Goal: Transaction & Acquisition: Purchase product/service

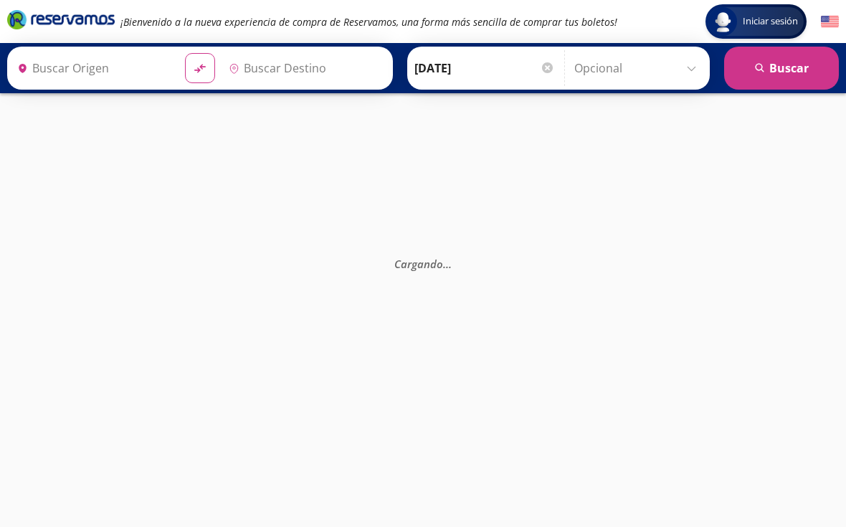
type input "[GEOGRAPHIC_DATA], [GEOGRAPHIC_DATA]"
type input "[GEOGRAPHIC_DATA][PERSON_NAME], [GEOGRAPHIC_DATA][PERSON_NAME]"
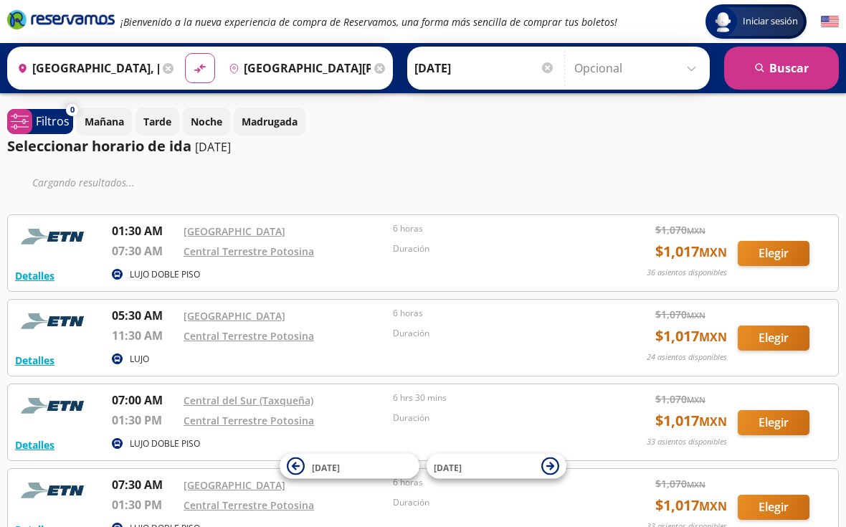
click at [774, 257] on button "Elegir" at bounding box center [773, 253] width 72 height 25
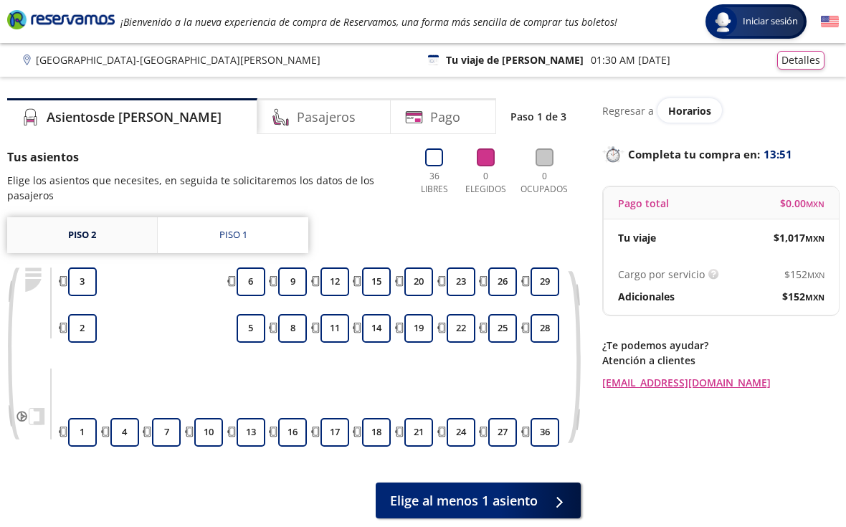
click at [119, 238] on link "Piso 2" at bounding box center [82, 235] width 150 height 36
click at [102, 239] on link "Piso 2" at bounding box center [82, 235] width 150 height 36
click at [128, 240] on link "Piso 2" at bounding box center [82, 235] width 150 height 36
click at [102, 240] on link "Piso 2" at bounding box center [82, 235] width 150 height 36
click at [100, 240] on link "Piso 2" at bounding box center [82, 235] width 150 height 36
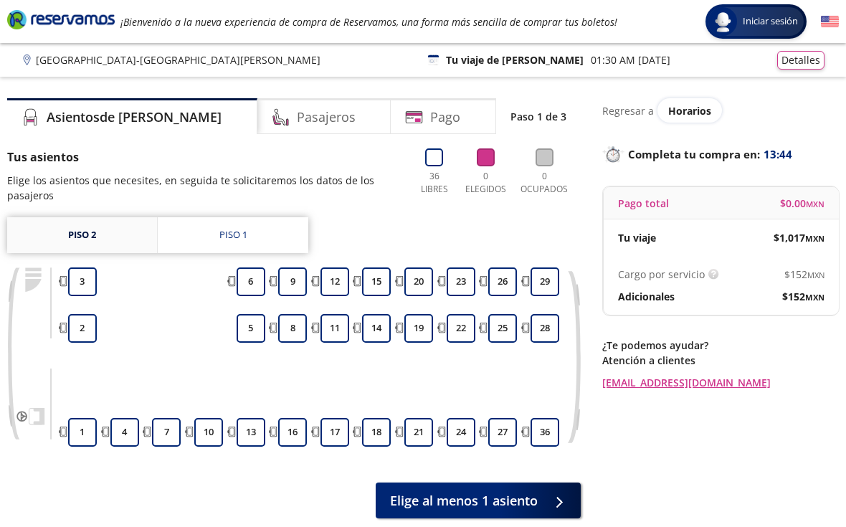
click at [107, 237] on link "Piso 2" at bounding box center [82, 235] width 150 height 36
click at [249, 236] on link "Piso 1" at bounding box center [233, 235] width 150 height 36
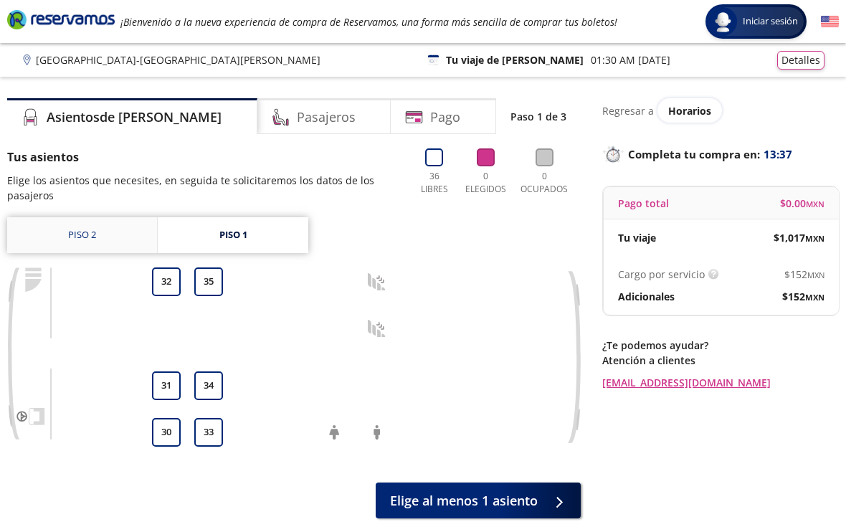
click at [107, 231] on link "Piso 2" at bounding box center [82, 235] width 150 height 36
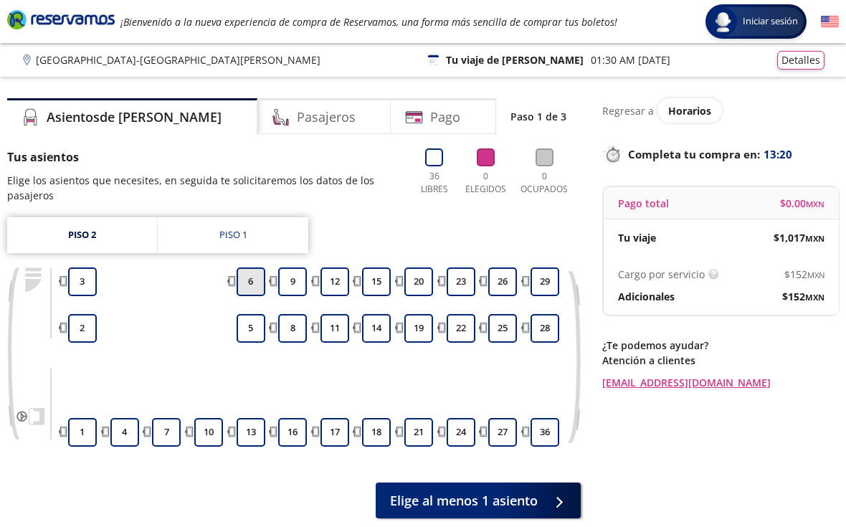
click at [249, 282] on button "6" at bounding box center [250, 281] width 29 height 29
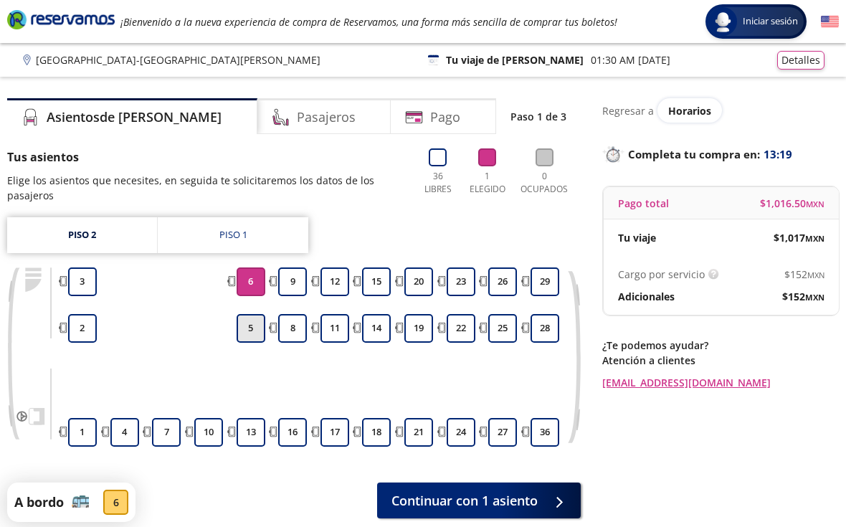
click at [258, 325] on button "5" at bounding box center [250, 328] width 29 height 29
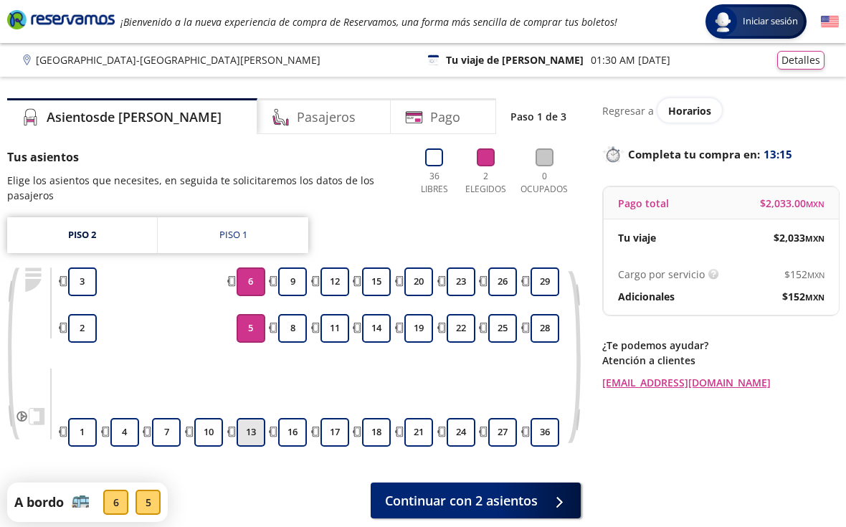
click at [257, 432] on button "13" at bounding box center [250, 432] width 29 height 29
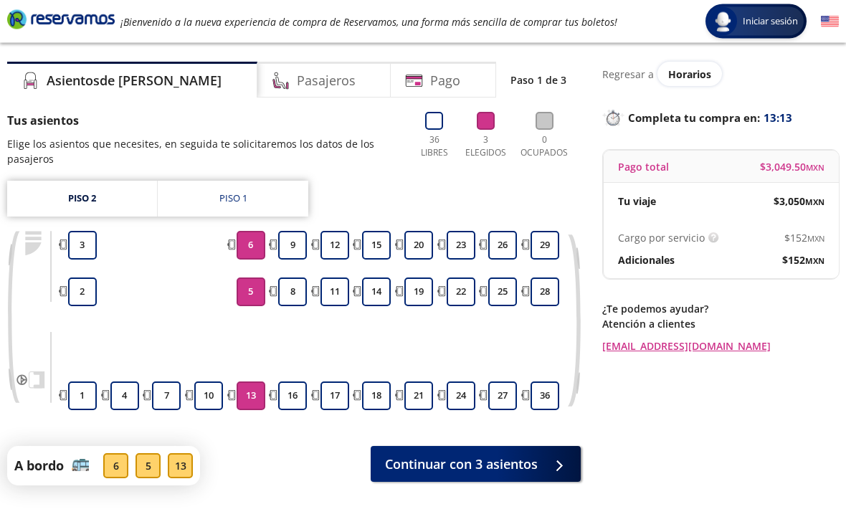
scroll to position [41, 0]
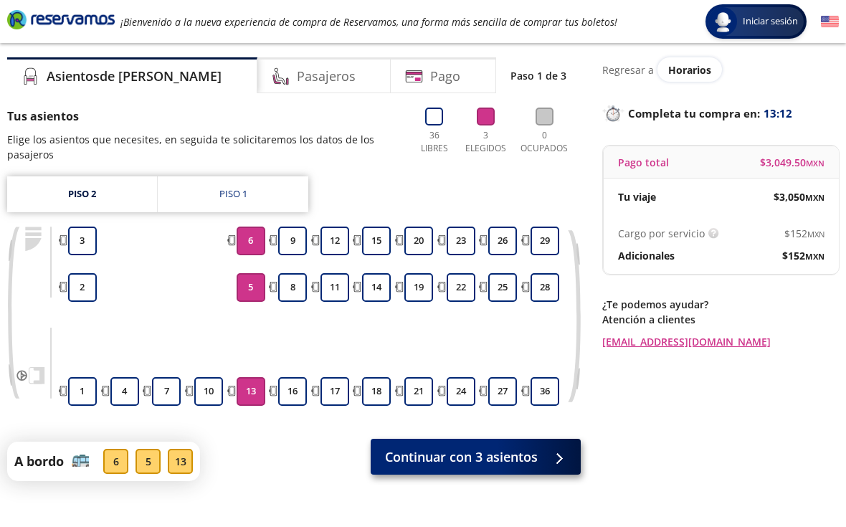
click at [502, 460] on span "Continuar con 3 asientos" at bounding box center [461, 456] width 153 height 19
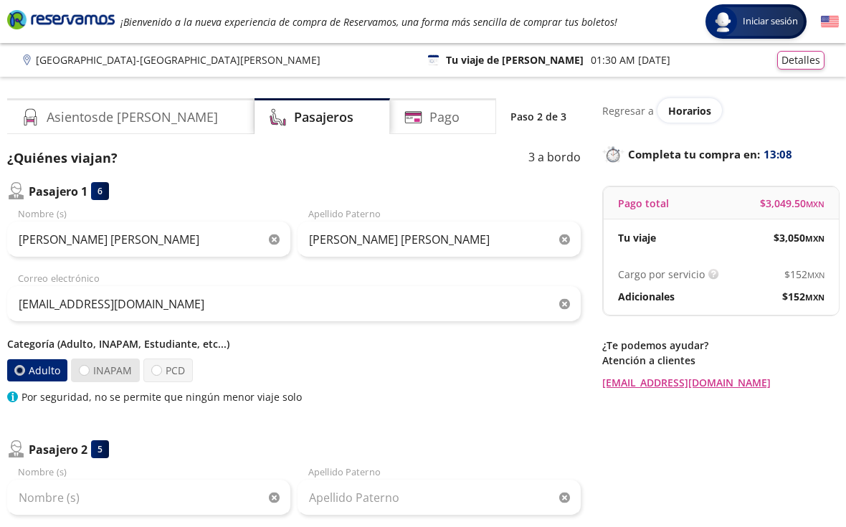
click at [92, 373] on label "INAPAM" at bounding box center [105, 370] width 69 height 24
click at [89, 373] on input "INAPAM" at bounding box center [84, 369] width 9 height 9
radio input "true"
radio input "false"
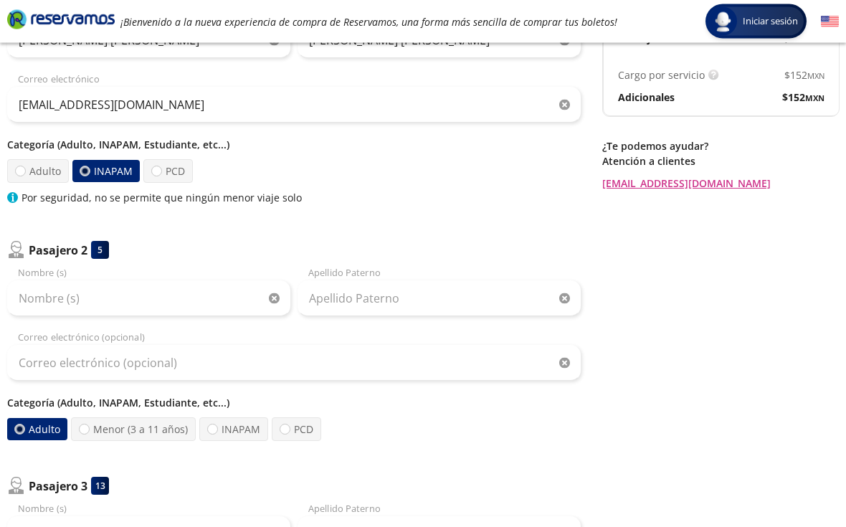
scroll to position [200, 0]
click at [153, 265] on div "Nombre (s)" at bounding box center [148, 290] width 283 height 50
click at [51, 276] on div "Nombre (s)" at bounding box center [148, 290] width 283 height 50
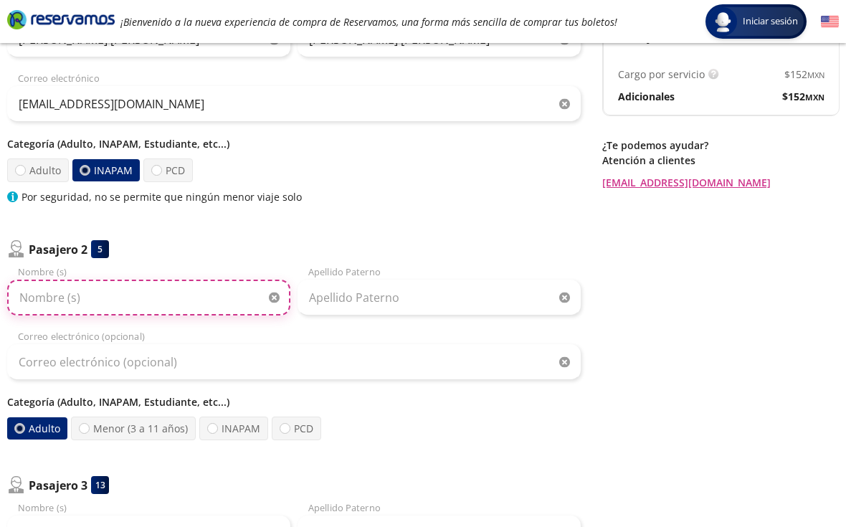
click at [72, 309] on input "Nombre (s)" at bounding box center [148, 297] width 283 height 36
click at [58, 310] on input "Nombre (s)" at bounding box center [148, 298] width 283 height 36
type input "Gisele Xóchitl"
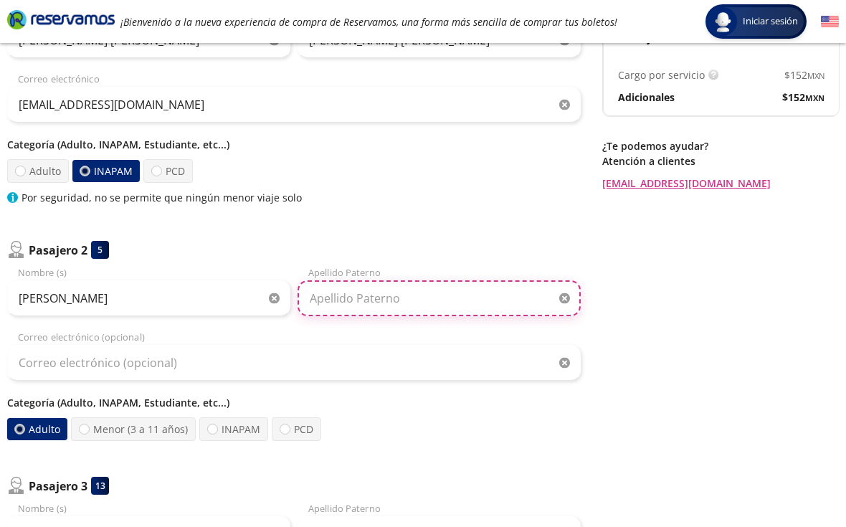
click at [345, 300] on input "Apellido Paterno" at bounding box center [438, 298] width 283 height 36
type input "RUEDA LOZANO"
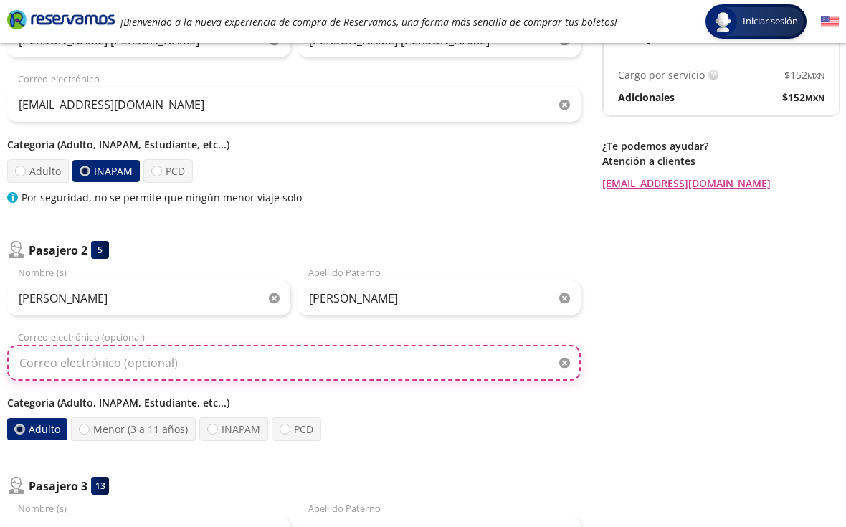
click at [149, 362] on input "Correo electrónico (opcional)" at bounding box center [293, 363] width 573 height 36
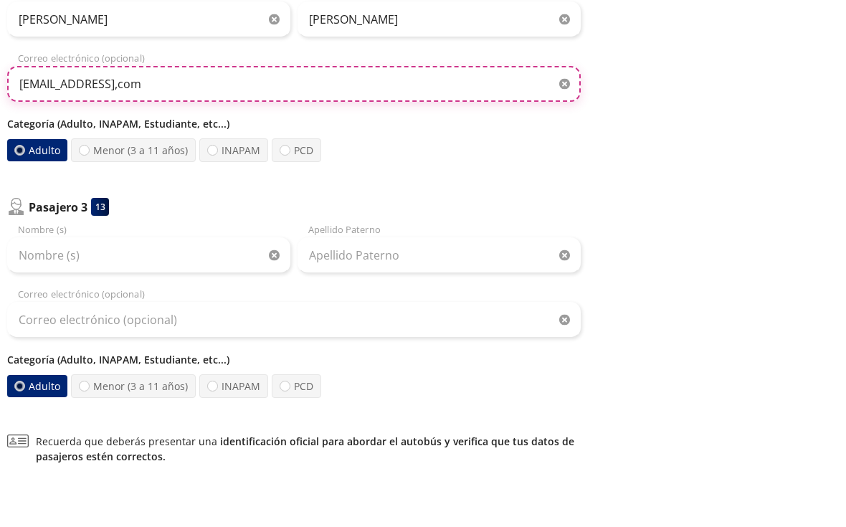
scroll to position [436, 0]
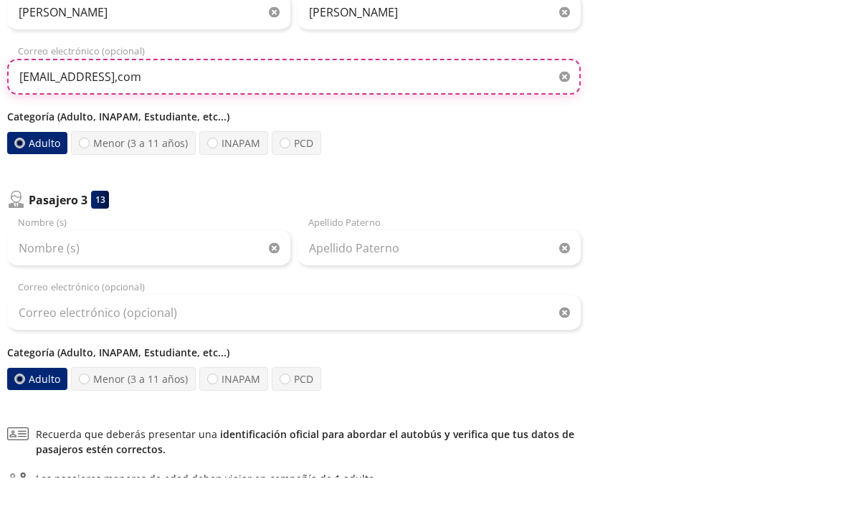
type input "gxrueda@gmail,com"
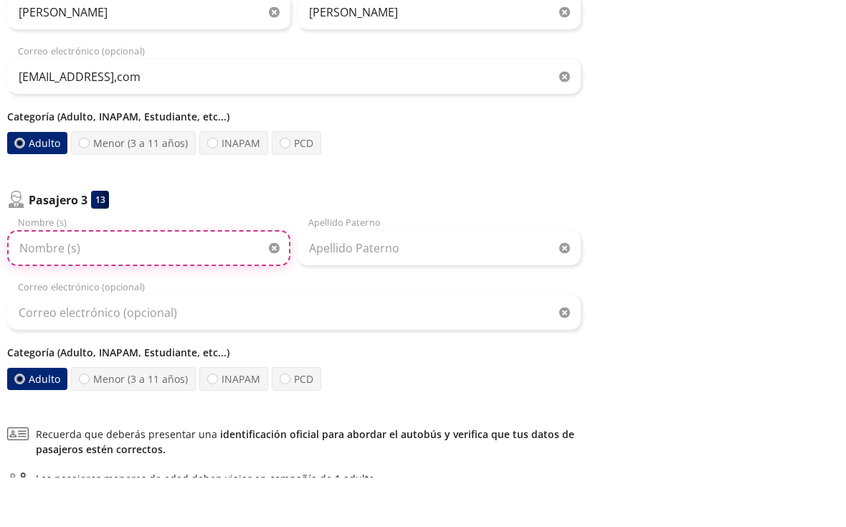
click at [115, 279] on input "Nombre (s)" at bounding box center [148, 297] width 283 height 36
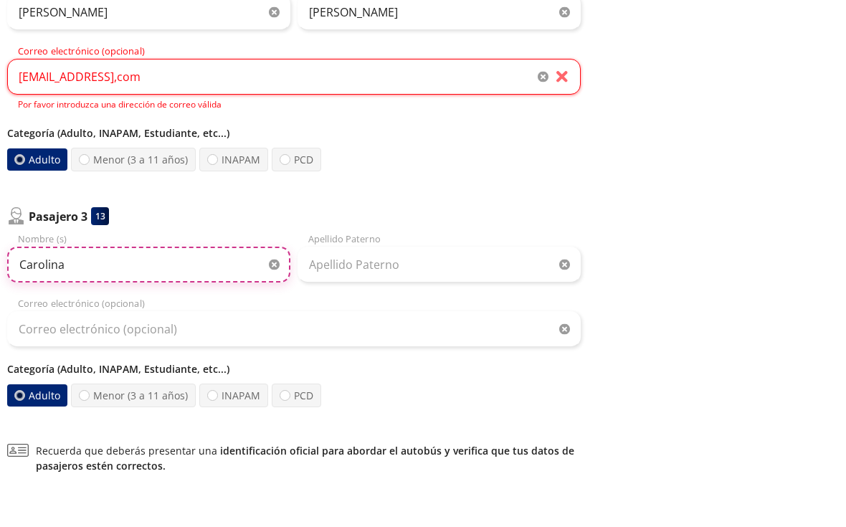
type input "Carolina"
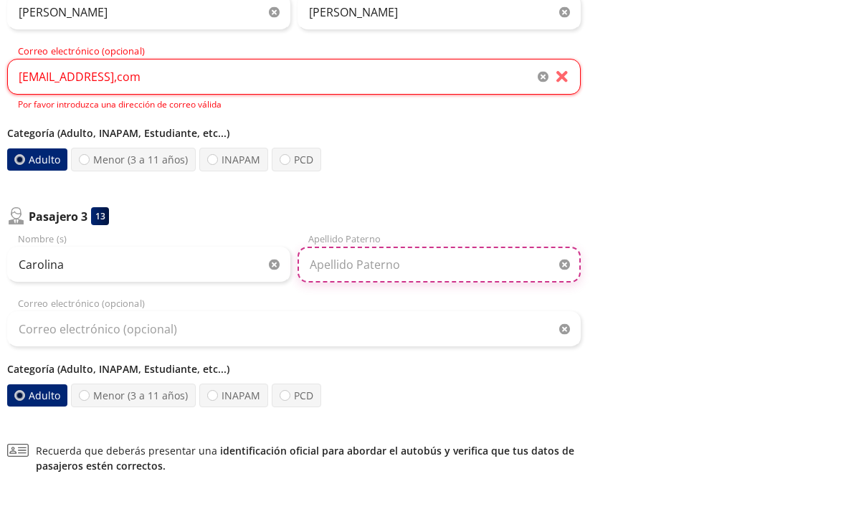
click at [345, 296] on input "Apellido Paterno" at bounding box center [438, 314] width 283 height 36
type input "Barrera Gomez"
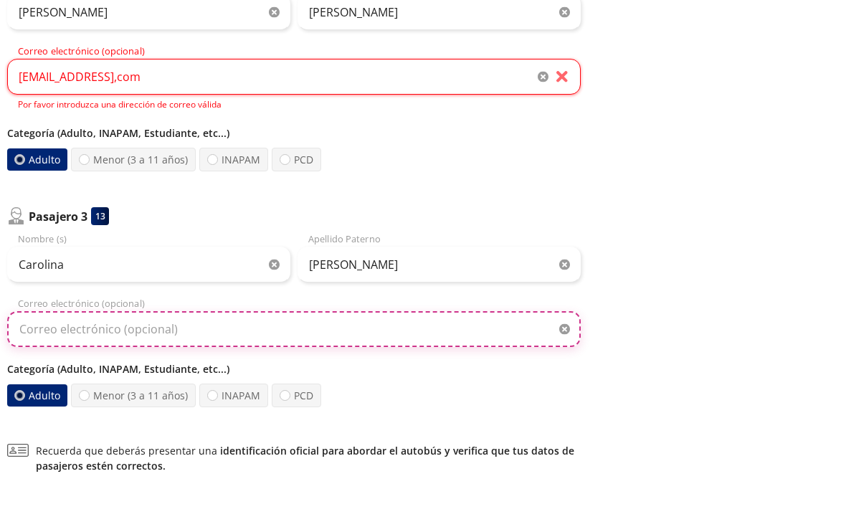
click at [85, 360] on input "Correo electrónico (opcional)" at bounding box center [293, 378] width 573 height 36
type input "barreracaro35@gmal.com"
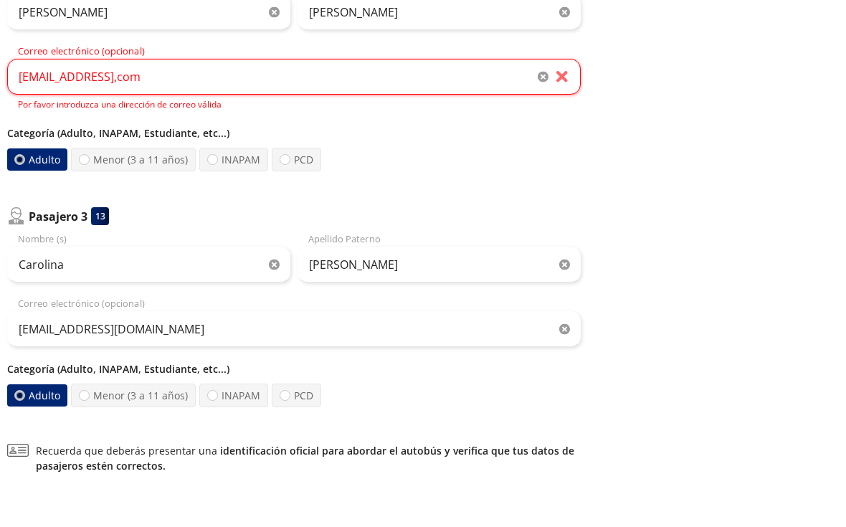
click at [545, 433] on div "Adulto Menor (3 a 11 años) INAPAM PCD" at bounding box center [293, 445] width 573 height 24
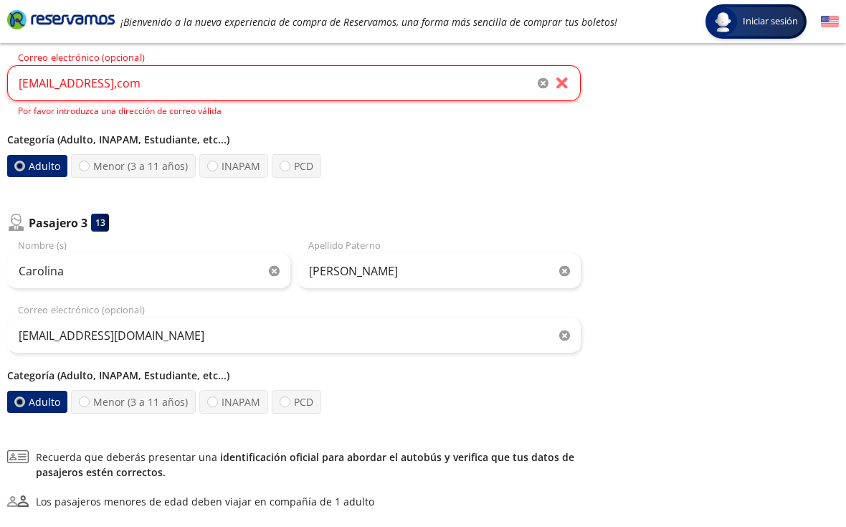
scroll to position [472, 0]
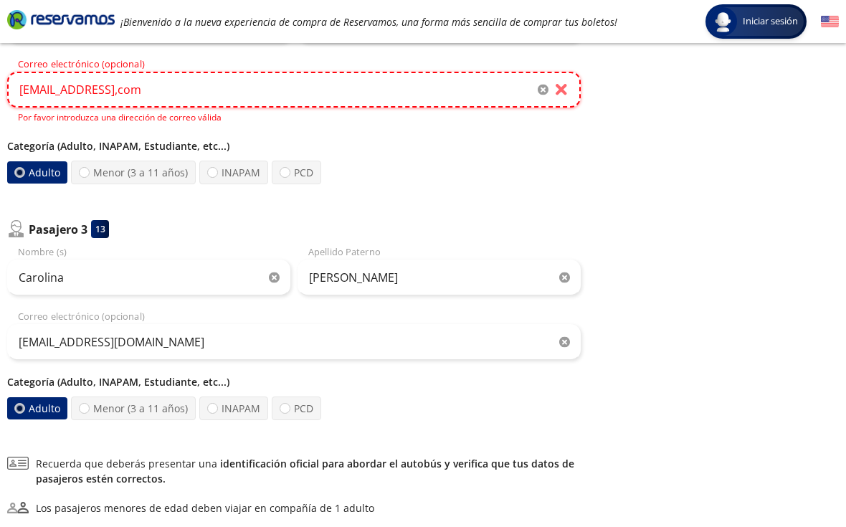
click at [155, 91] on input "gxrueda@gmail,com" at bounding box center [293, 90] width 573 height 36
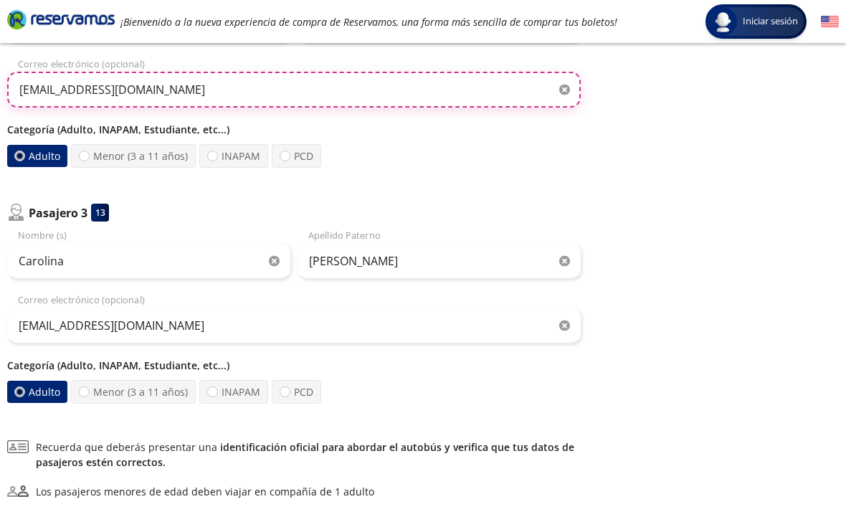
type input "gxrueda@gmail.com"
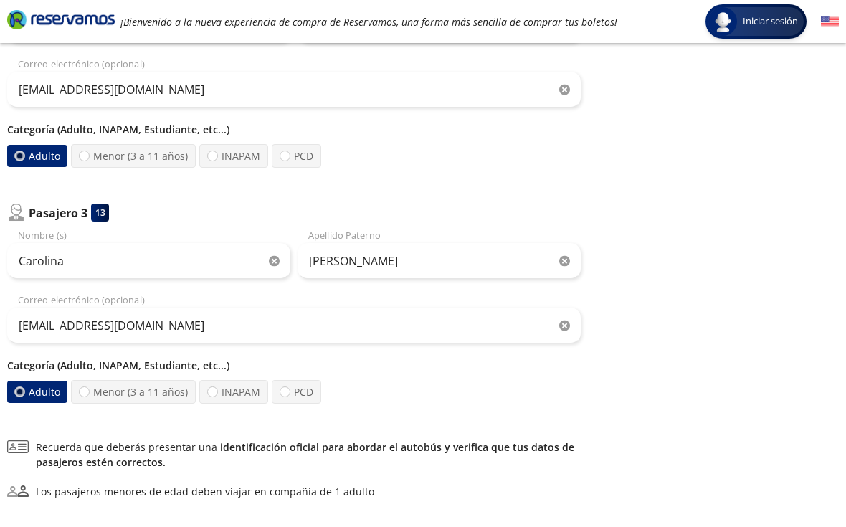
click at [633, 196] on div "Regresar a Horarios Completa tu compra en : 08:29 Pago total $ 3,049.50 MXN Tu …" at bounding box center [720, 98] width 236 height 944
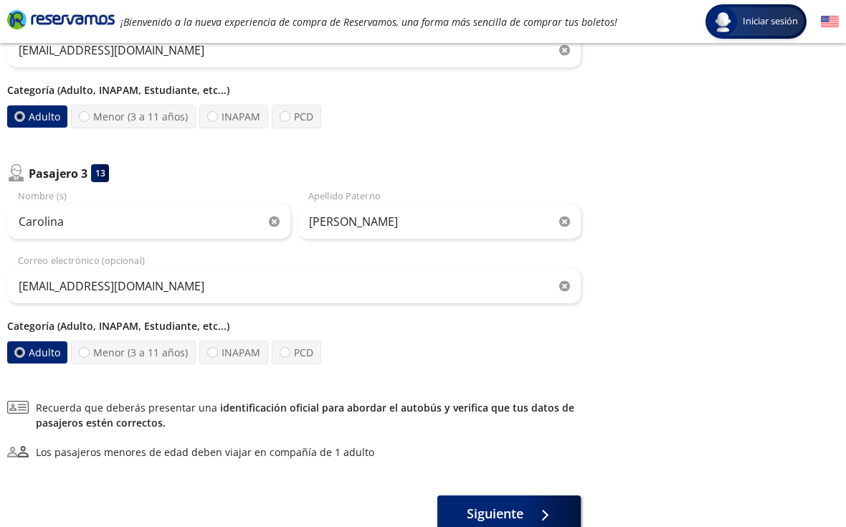
scroll to position [511, 0]
click at [224, 354] on label "INAPAM" at bounding box center [233, 353] width 69 height 24
click at [217, 354] on input "INAPAM" at bounding box center [212, 352] width 9 height 9
radio input "true"
radio input "false"
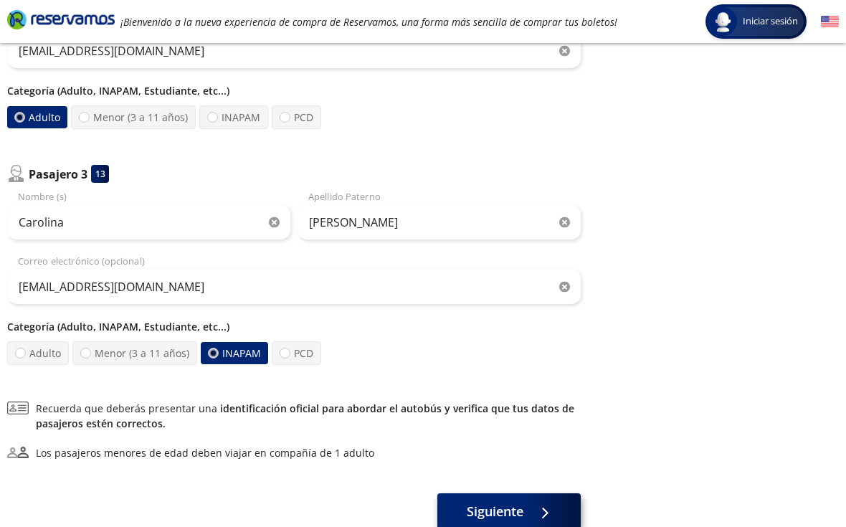
click at [507, 513] on span "Siguiente" at bounding box center [494, 511] width 57 height 19
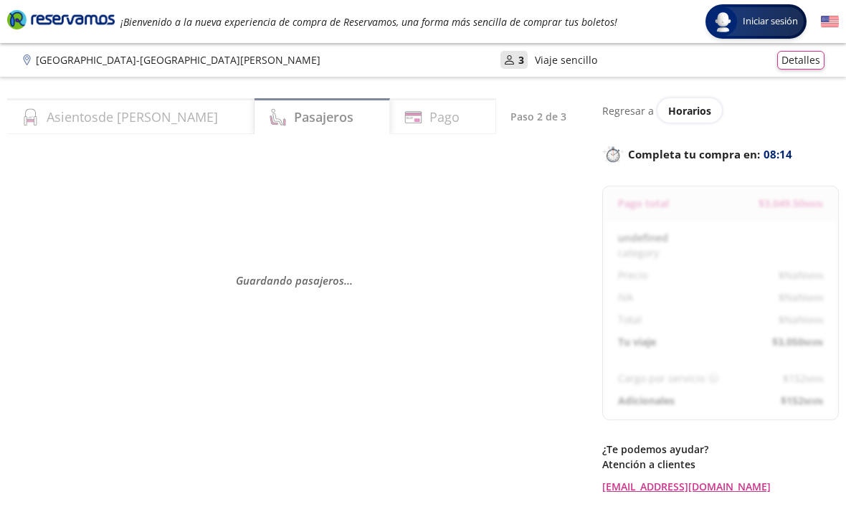
select select "MX"
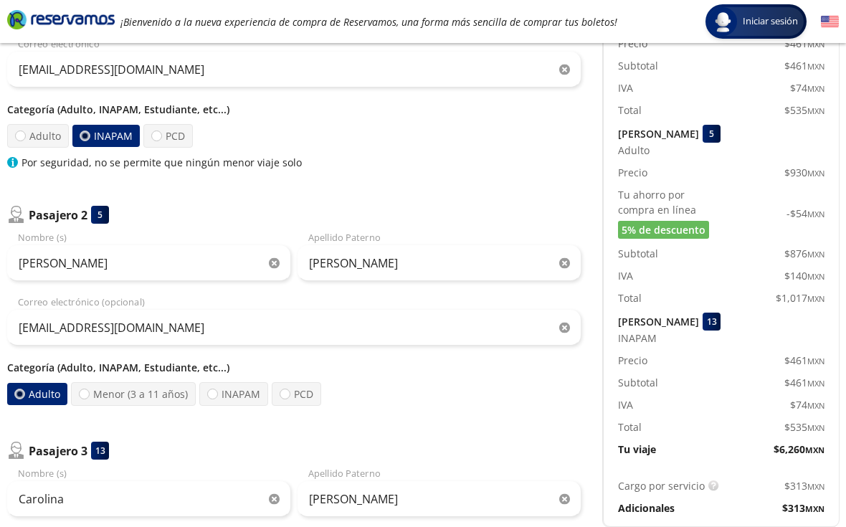
scroll to position [235, 0]
click at [221, 392] on label "INAPAM" at bounding box center [233, 393] width 69 height 24
click at [217, 392] on input "INAPAM" at bounding box center [212, 392] width 9 height 9
radio input "true"
radio input "false"
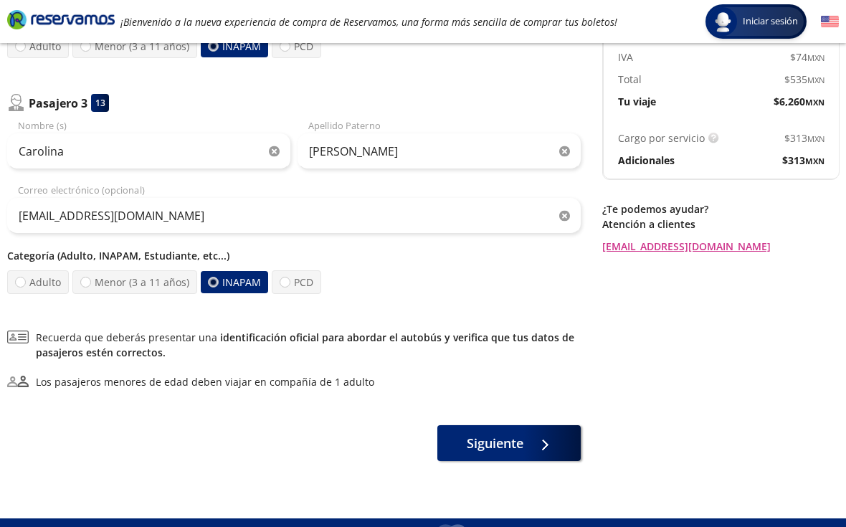
scroll to position [583, 0]
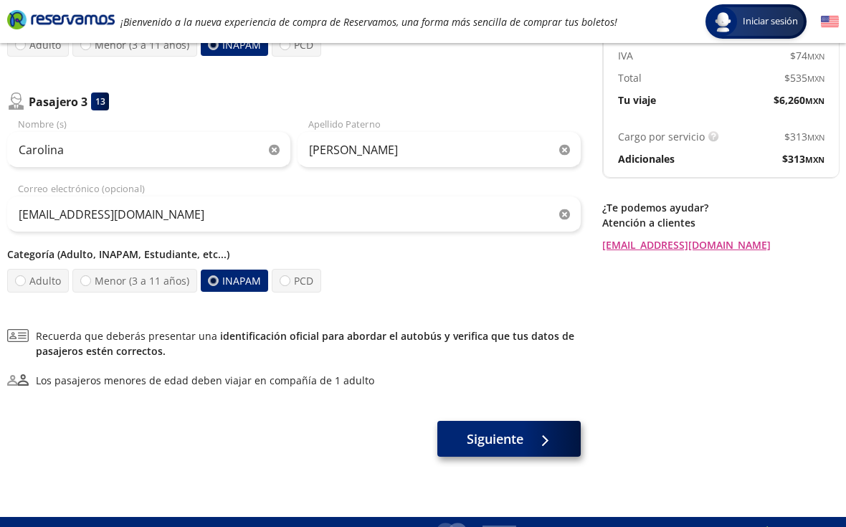
click at [502, 442] on span "Siguiente" at bounding box center [494, 438] width 57 height 19
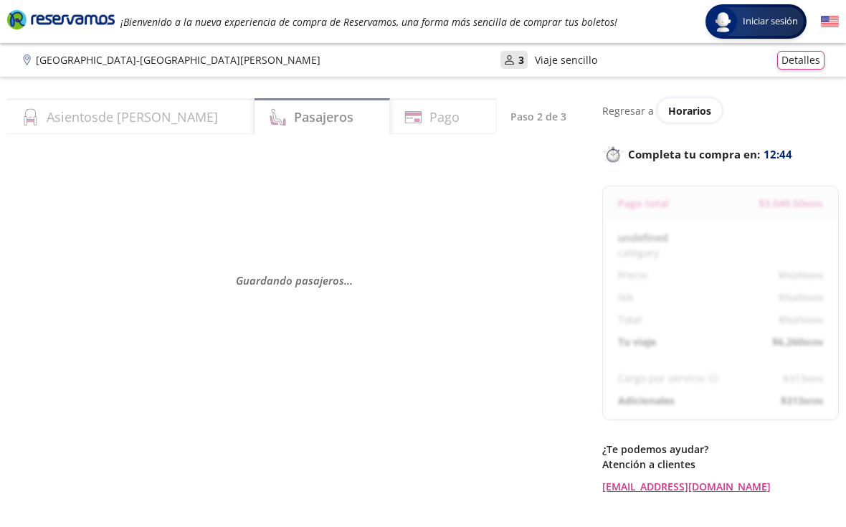
select select "MX"
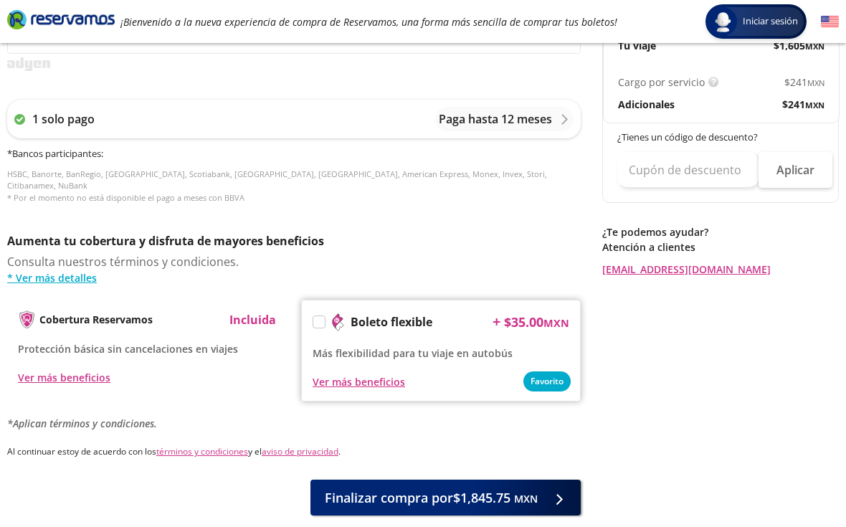
scroll to position [622, 0]
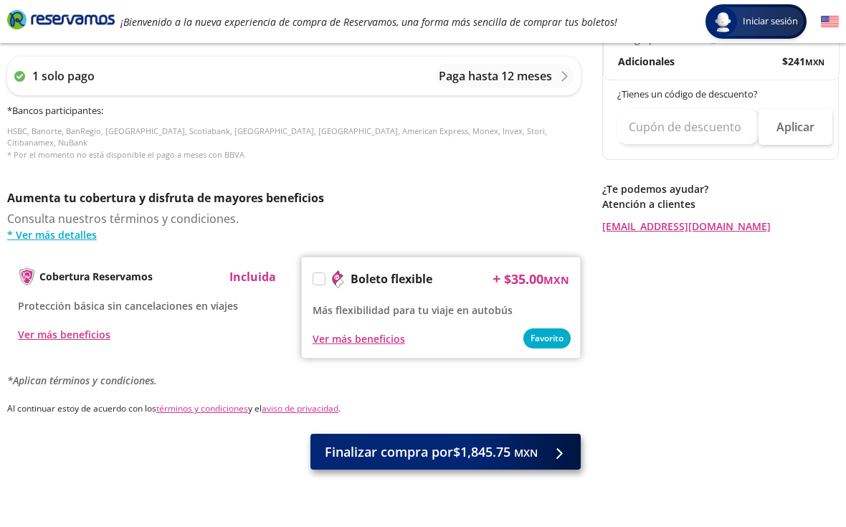
click at [500, 442] on span "Finalizar compra por $1,845.75 MXN" at bounding box center [431, 451] width 213 height 19
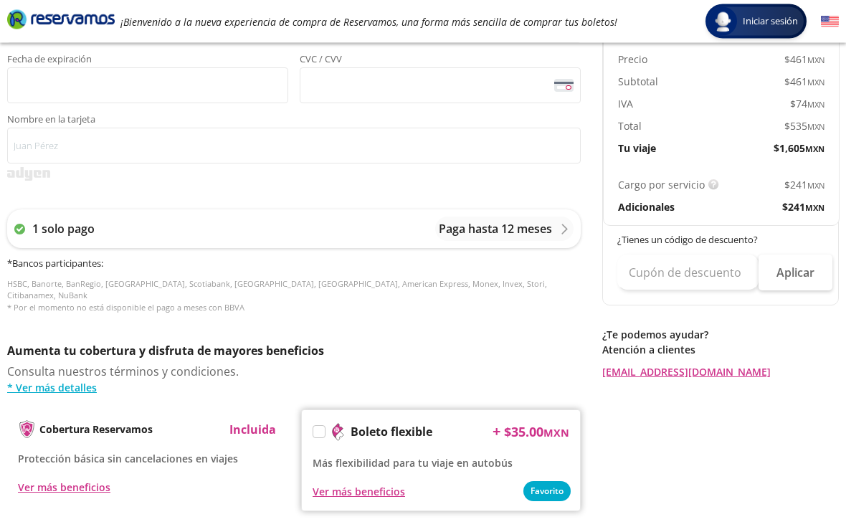
scroll to position [477, 0]
click at [793, 206] on span "$ 241 MXN" at bounding box center [803, 206] width 42 height 15
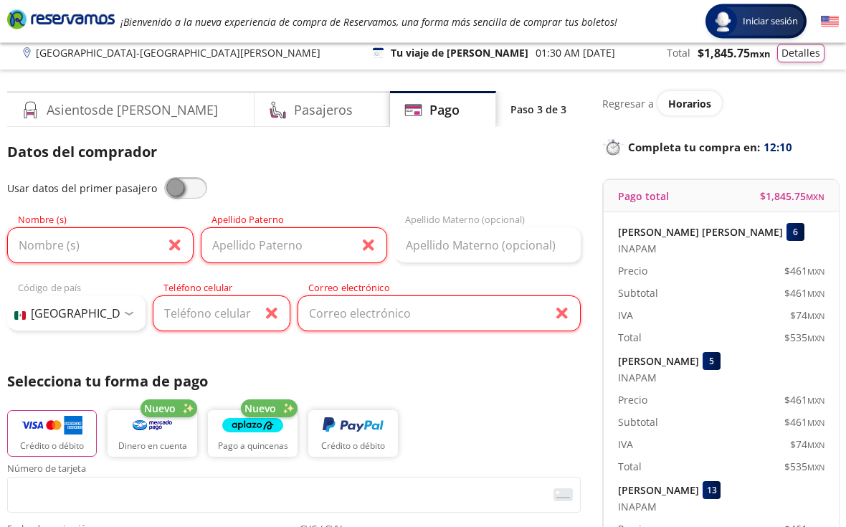
scroll to position [0, 0]
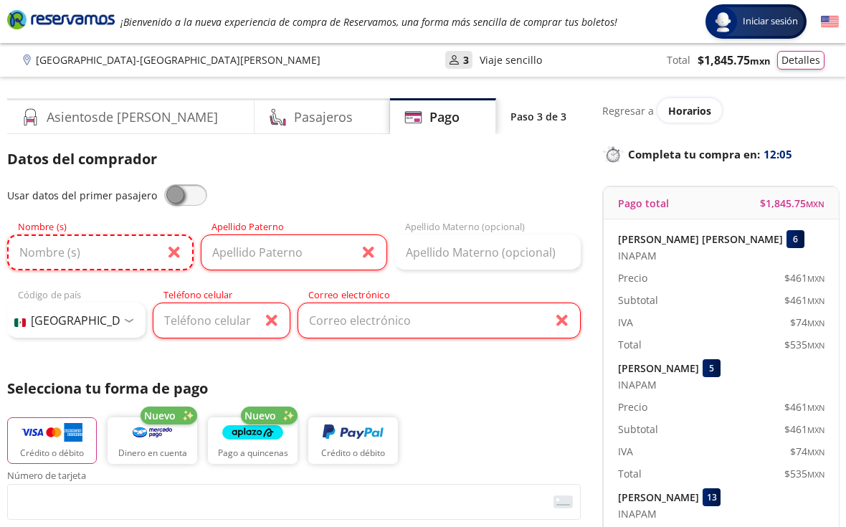
click at [180, 257] on input "Nombre (s)" at bounding box center [100, 252] width 186 height 36
click at [370, 254] on input "Apellido Paterno" at bounding box center [294, 252] width 186 height 36
click at [273, 328] on input "Teléfono celular" at bounding box center [222, 320] width 138 height 36
click at [563, 324] on input "Correo electrónico" at bounding box center [438, 320] width 283 height 36
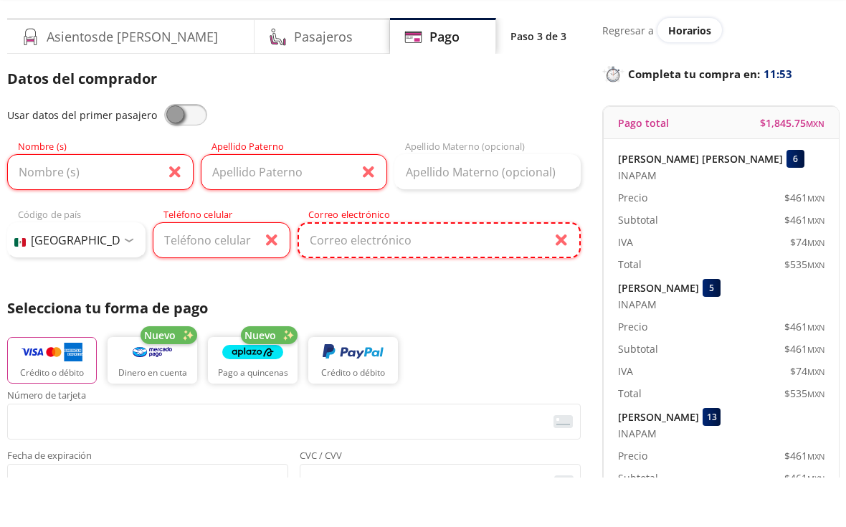
scroll to position [32, 0]
click at [55, 390] on img "button" at bounding box center [51, 400] width 61 height 21
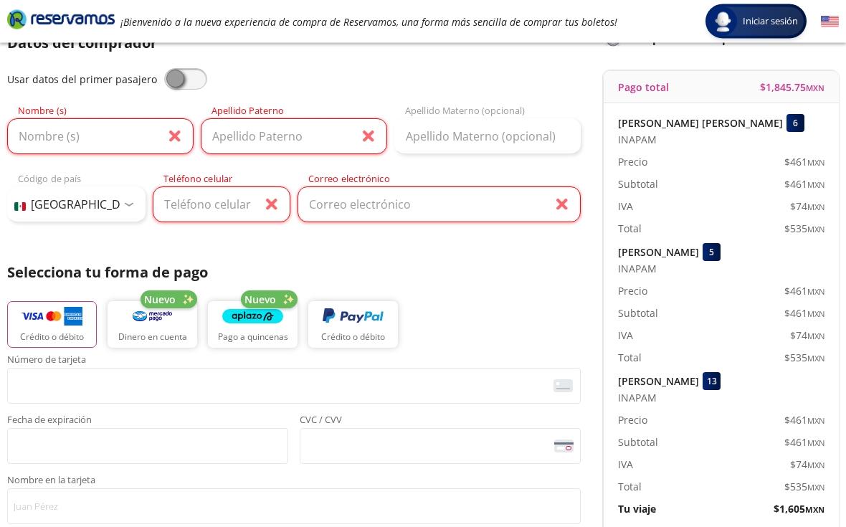
scroll to position [145, 0]
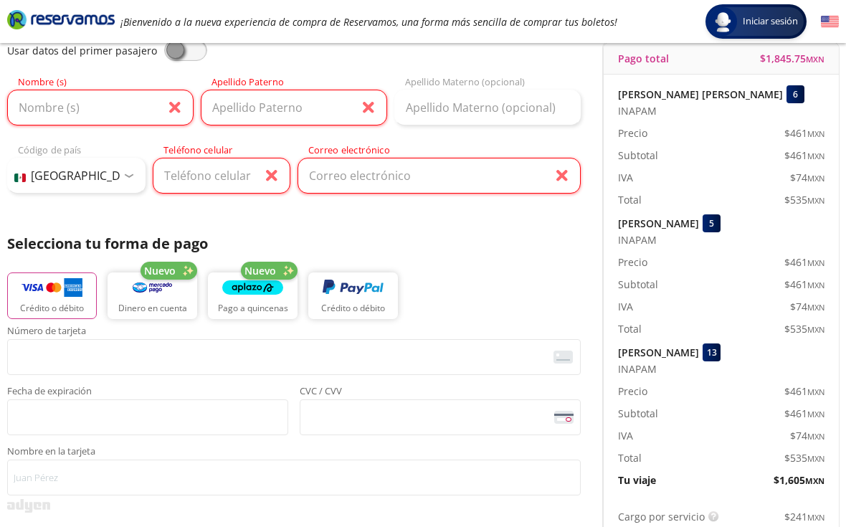
click at [54, 297] on img "button" at bounding box center [51, 287] width 61 height 21
click at [44, 295] on img "button" at bounding box center [51, 287] width 61 height 21
click at [49, 297] on img "button" at bounding box center [51, 287] width 61 height 21
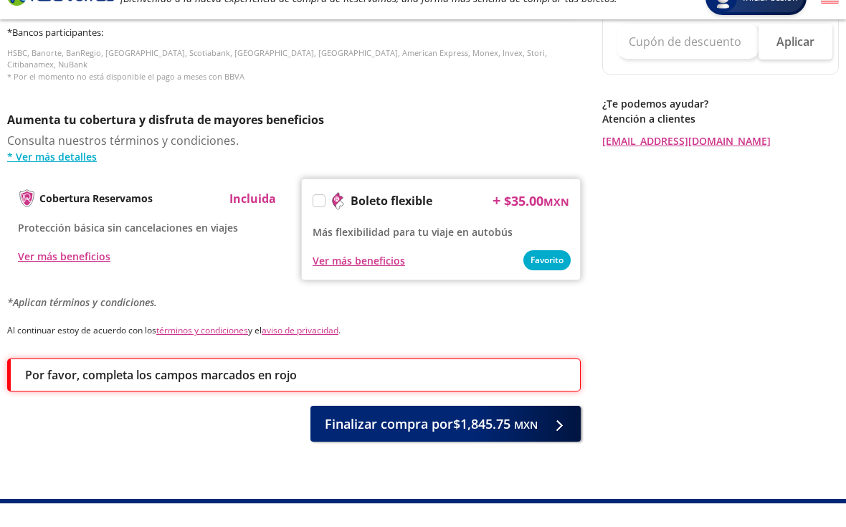
scroll to position [684, 0]
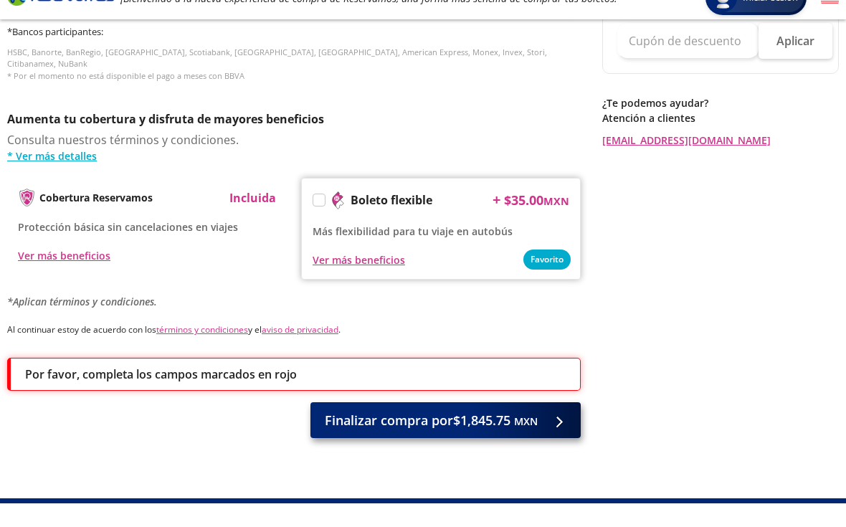
click at [478, 434] on span "Finalizar compra por $1,845.75 MXN" at bounding box center [431, 443] width 213 height 19
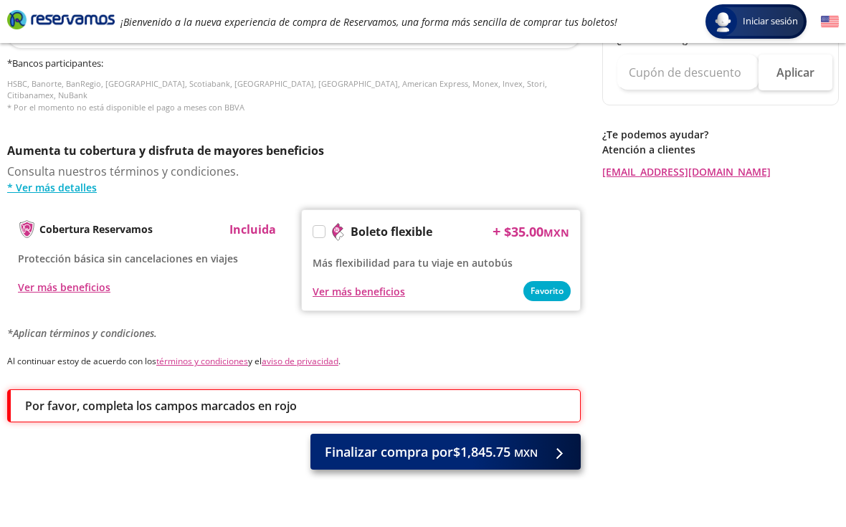
click at [456, 442] on span "Finalizar compra por $1,845.75 MXN" at bounding box center [431, 451] width 213 height 19
click at [472, 442] on span "Finalizar compra por $1,845.75 MXN" at bounding box center [431, 451] width 213 height 19
click at [466, 442] on span "Finalizar compra por $1,845.75 MXN" at bounding box center [431, 451] width 213 height 19
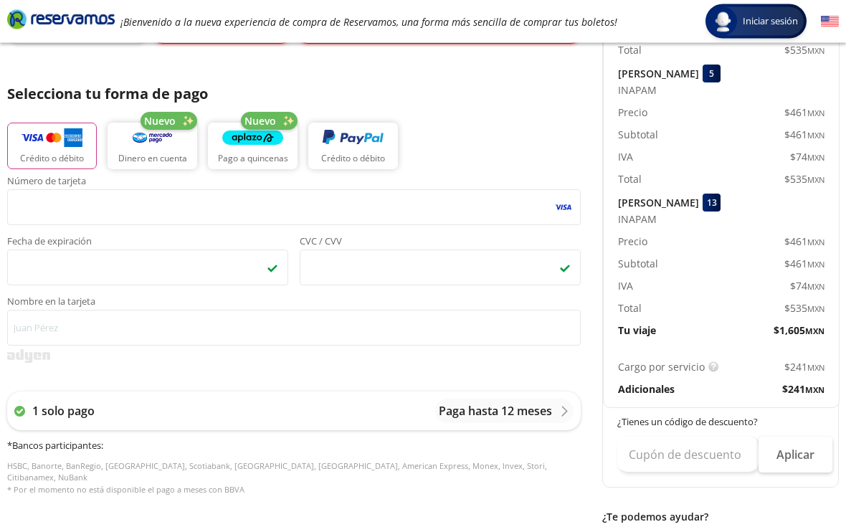
scroll to position [295, 0]
click at [41, 416] on p "1 solo pago" at bounding box center [63, 410] width 62 height 17
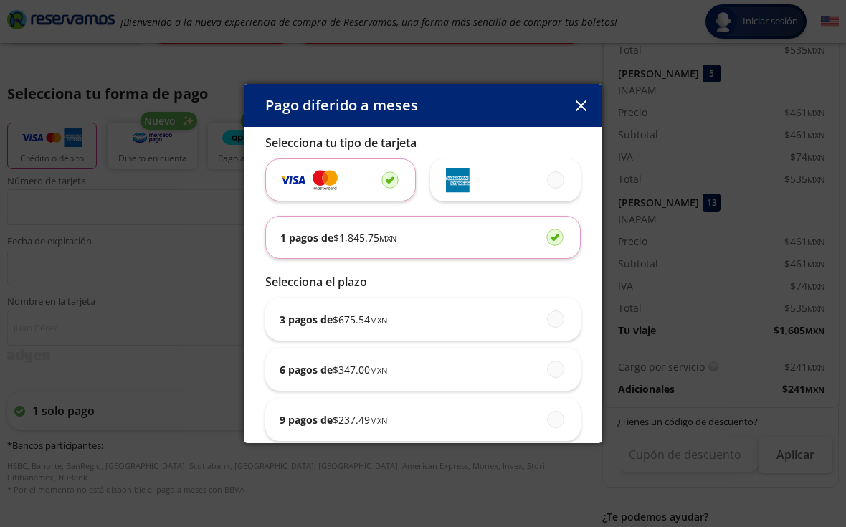
click at [563, 226] on div "1 pagos de $ 1,845.75 MXN" at bounding box center [422, 237] width 285 height 42
click at [555, 232] on input "1 pagos de $ 1,845.75 MXN" at bounding box center [550, 236] width 9 height 9
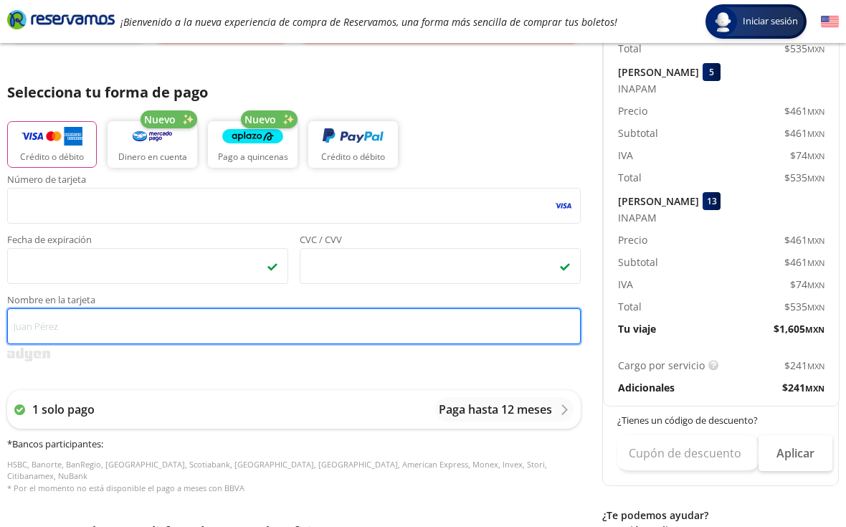
click at [95, 327] on input "Nombre en la tarjeta" at bounding box center [293, 326] width 573 height 36
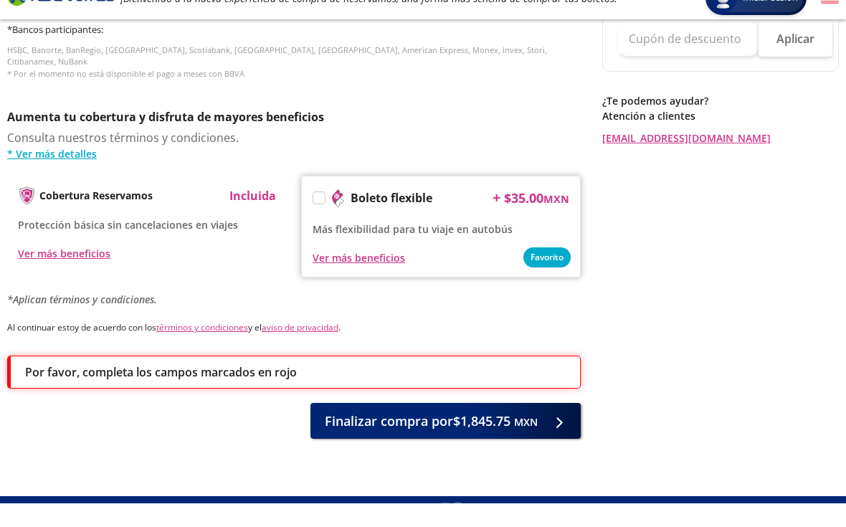
scroll to position [702, 0]
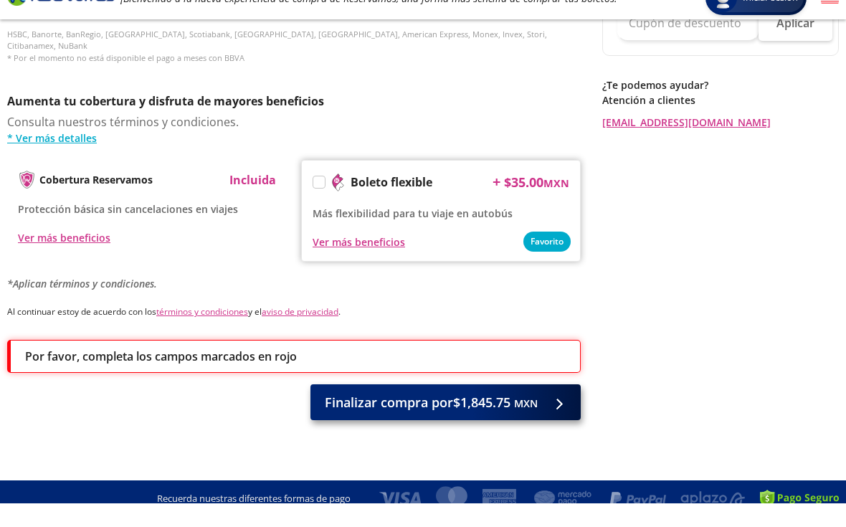
type input "Nora Elizabeth Cáceres Buendía"
click at [491, 416] on span "Finalizar compra por $1,845.75 MXN" at bounding box center [431, 425] width 213 height 19
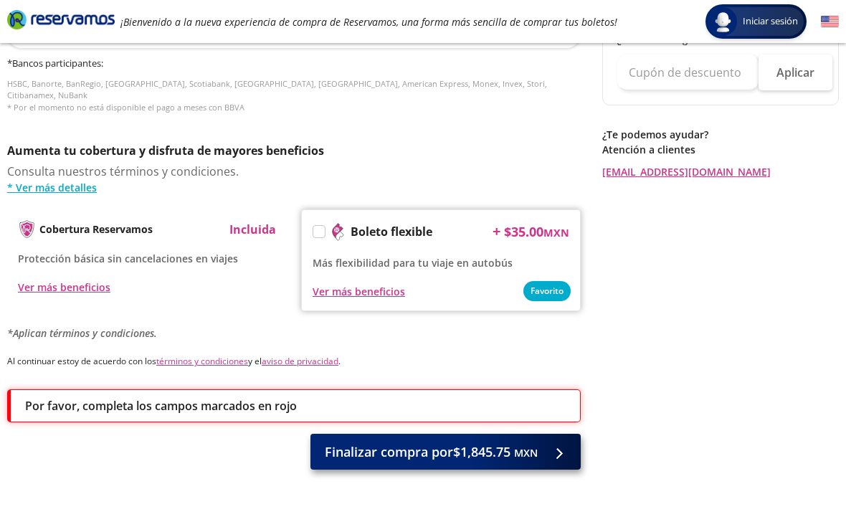
click at [436, 444] on span "Finalizar compra por $1,845.75 MXN" at bounding box center [431, 451] width 213 height 19
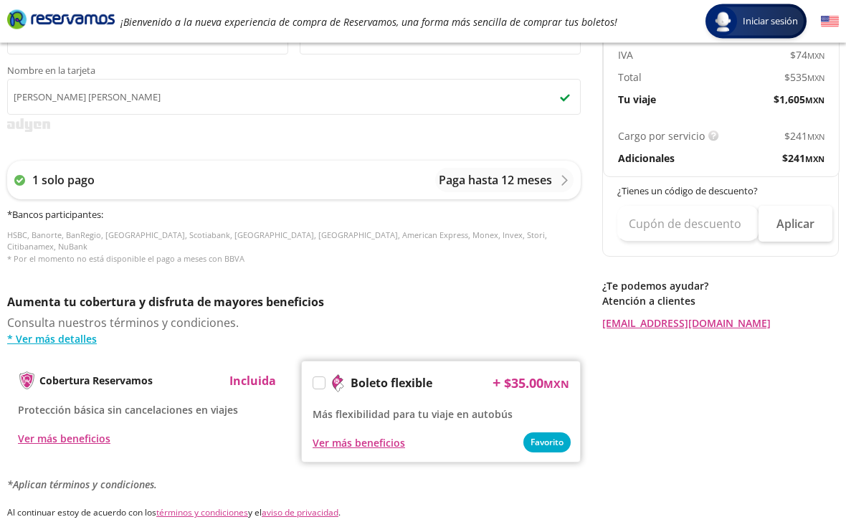
scroll to position [528, 0]
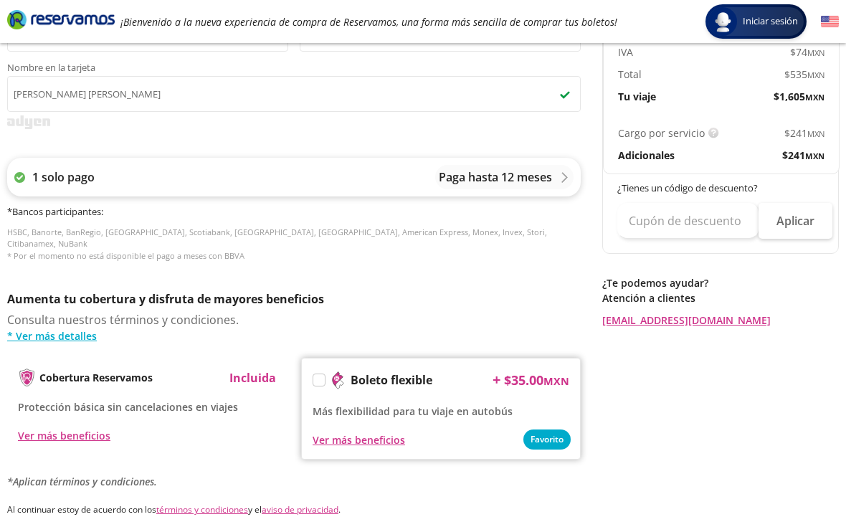
click at [482, 180] on p "Paga hasta 12 meses" at bounding box center [495, 176] width 113 height 17
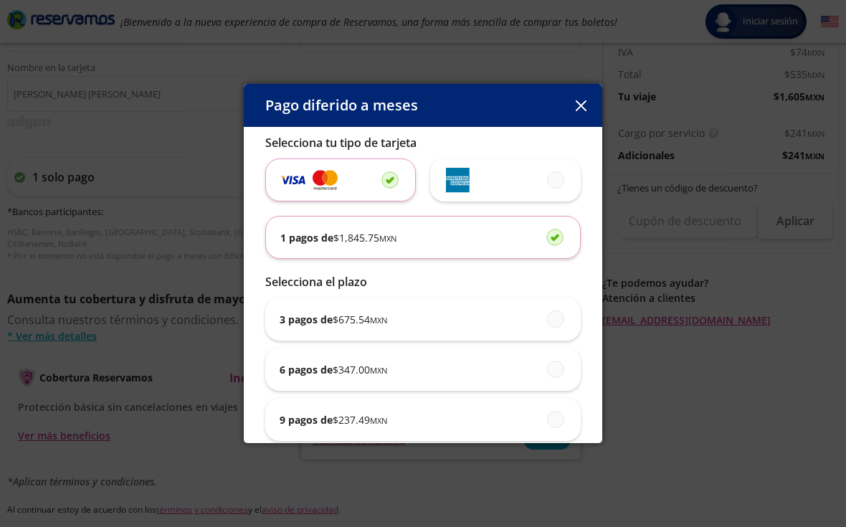
click at [469, 230] on div "1 pagos de $ 1,845.75 MXN" at bounding box center [422, 237] width 285 height 42
click at [546, 232] on input "1 pagos de $ 1,845.75 MXN" at bounding box center [550, 236] width 9 height 9
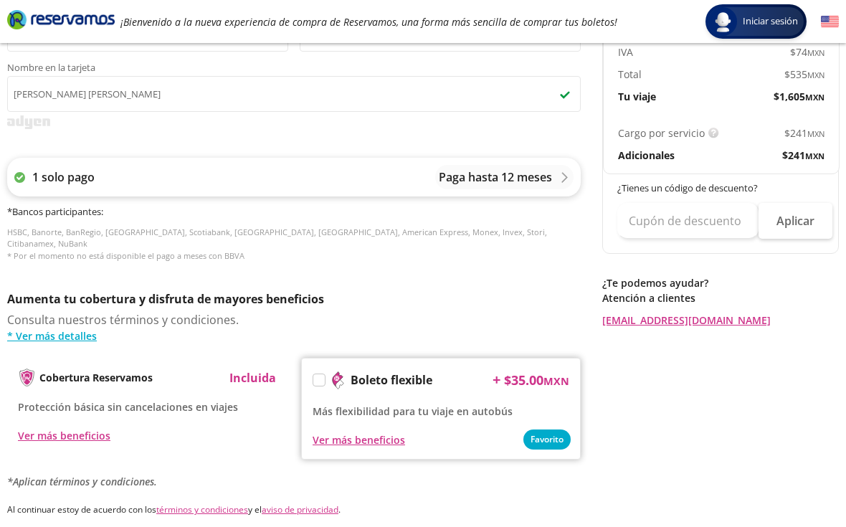
click at [513, 181] on p "Paga hasta 12 meses" at bounding box center [495, 176] width 113 height 17
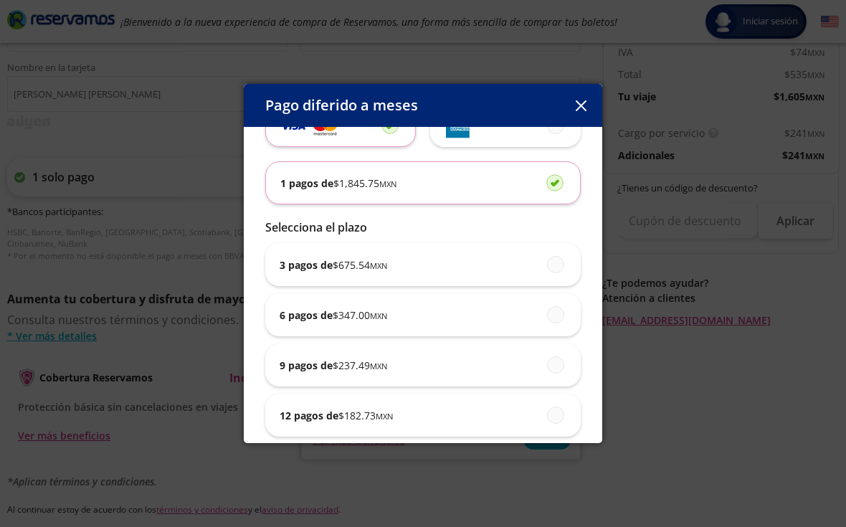
scroll to position [54, 0]
click at [555, 176] on span at bounding box center [555, 184] width 0 height 16
click at [546, 178] on input "1 pagos de $ 1,845.75 MXN" at bounding box center [550, 182] width 9 height 9
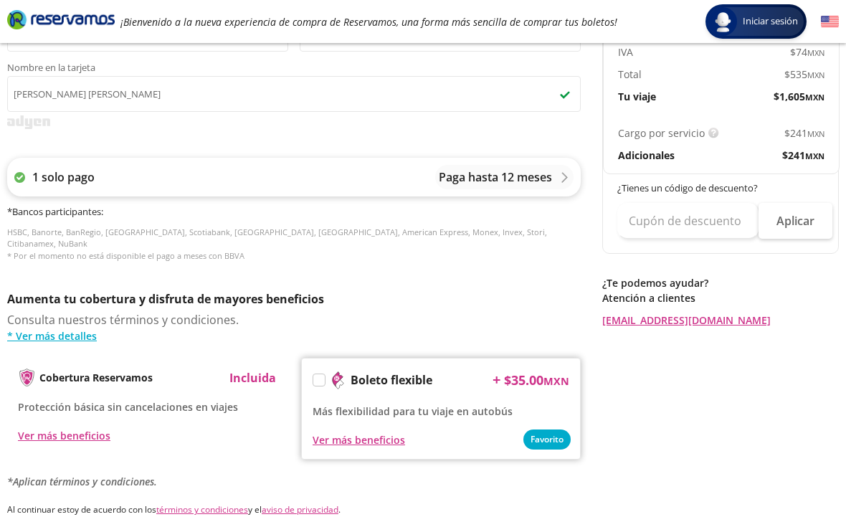
click at [536, 178] on p "Paga hasta 12 meses" at bounding box center [495, 176] width 113 height 17
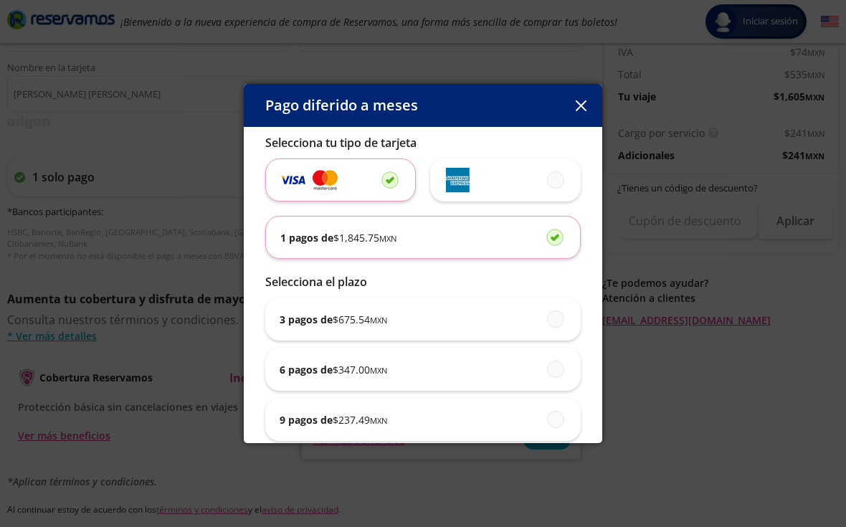
click at [328, 173] on img at bounding box center [324, 179] width 25 height 23
click at [381, 175] on input "radio" at bounding box center [385, 179] width 9 height 9
click at [574, 127] on div "Selecciona tu tipo de tarjeta 1 pagos de $ 1,845.75 MXN Selecciona el plazo 3 p…" at bounding box center [423, 285] width 358 height 316
click at [586, 96] on button "button" at bounding box center [580, 105] width 21 height 21
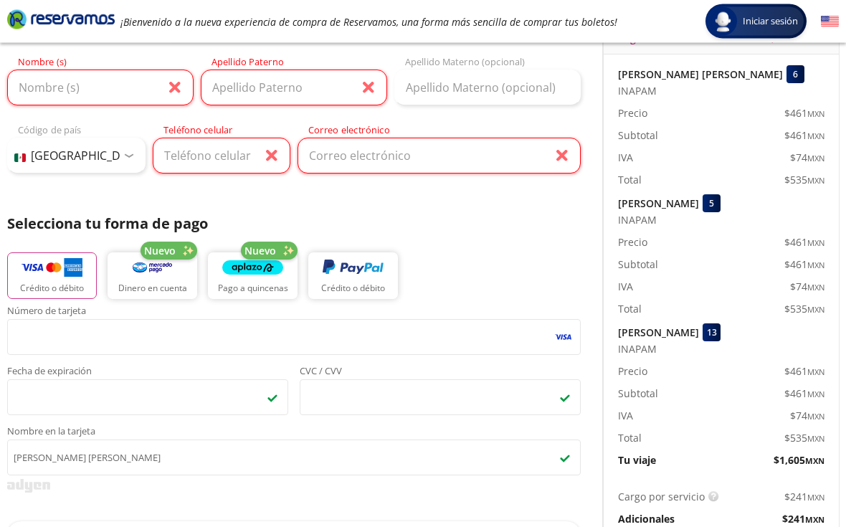
scroll to position [0, 0]
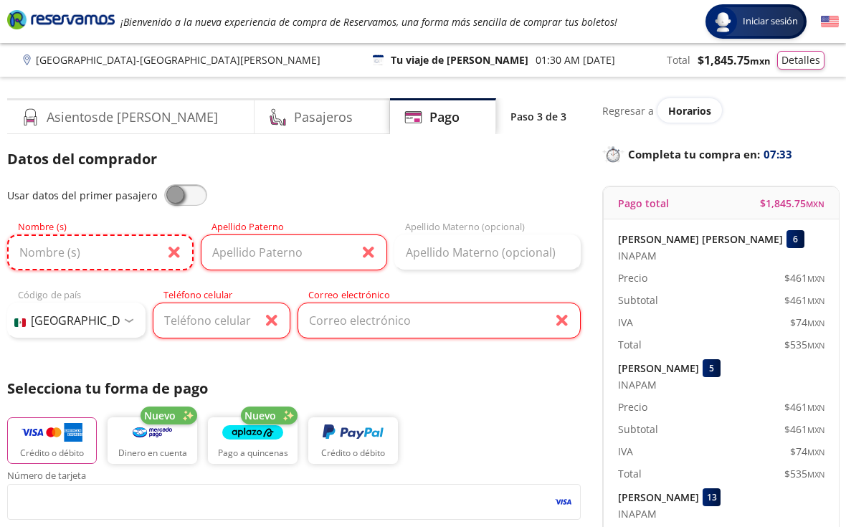
click at [176, 246] on input "Nombre (s)" at bounding box center [100, 252] width 186 height 36
click at [370, 259] on input "Apellido Paterno" at bounding box center [294, 252] width 186 height 36
click at [569, 325] on input "Correo electrónico" at bounding box center [438, 320] width 283 height 36
click at [102, 250] on input "Nombre (s)" at bounding box center [100, 252] width 186 height 36
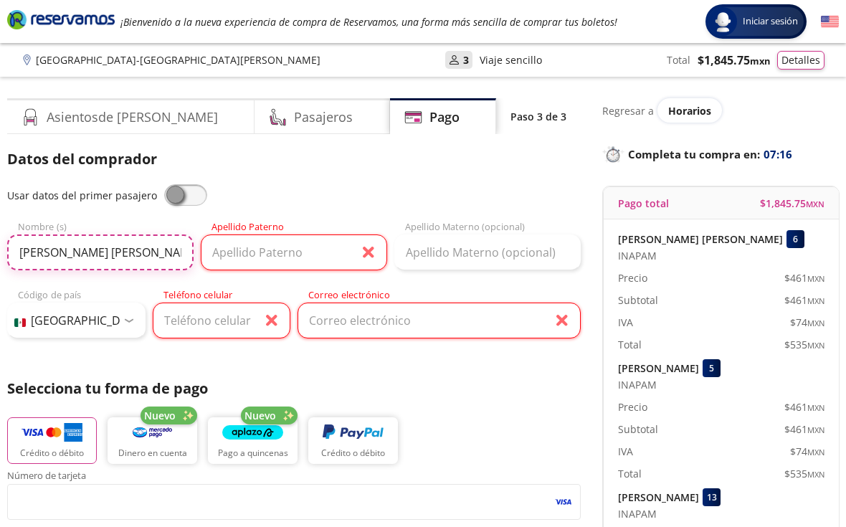
type input "Nora Elizabeth"
click at [267, 254] on input "Apellido Paterno" at bounding box center [294, 252] width 186 height 36
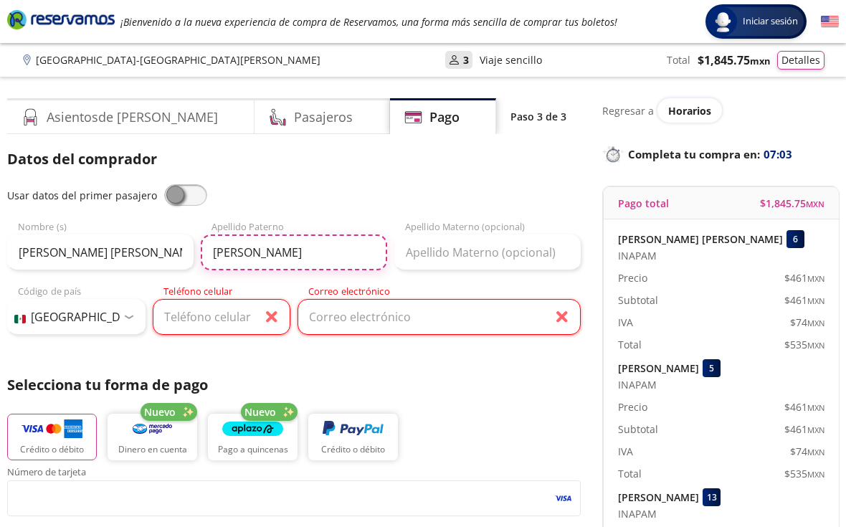
type input "Cáceres"
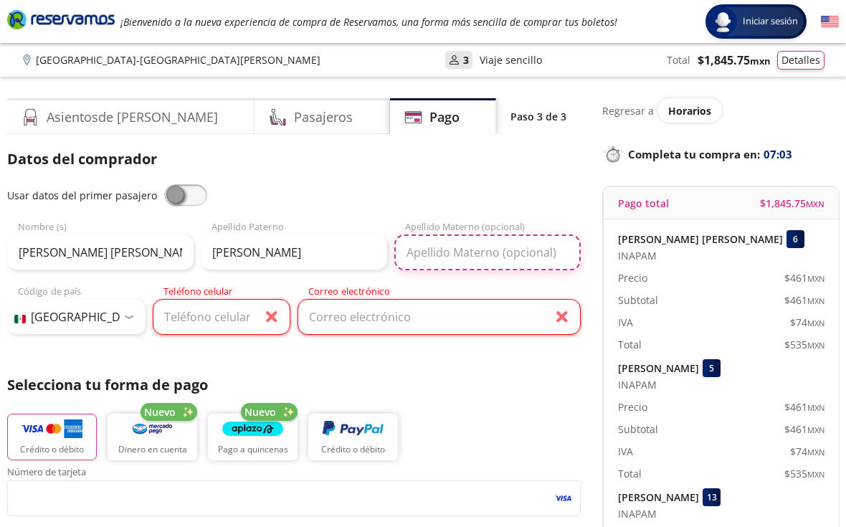
click at [452, 252] on input "Apellido Materno (opcional)" at bounding box center [487, 252] width 186 height 36
type input "buendia"
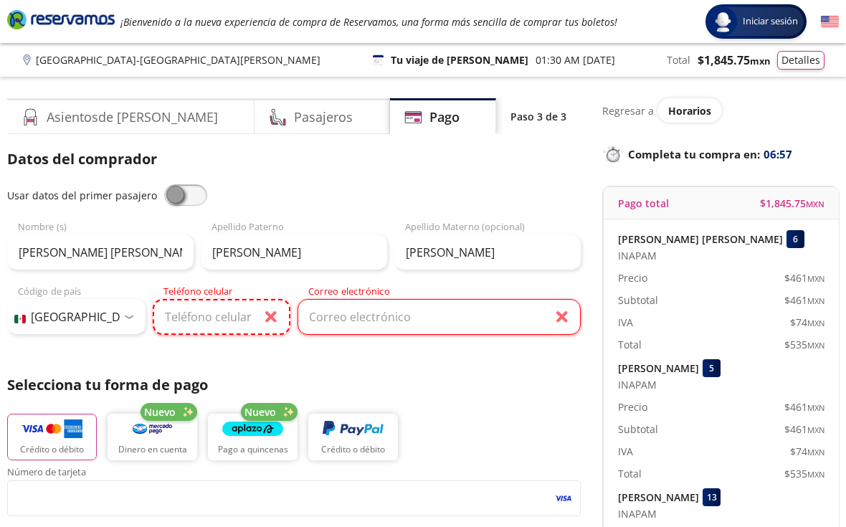
click at [234, 317] on input "Teléfono celular" at bounding box center [222, 317] width 138 height 36
type input "55 2106 6311"
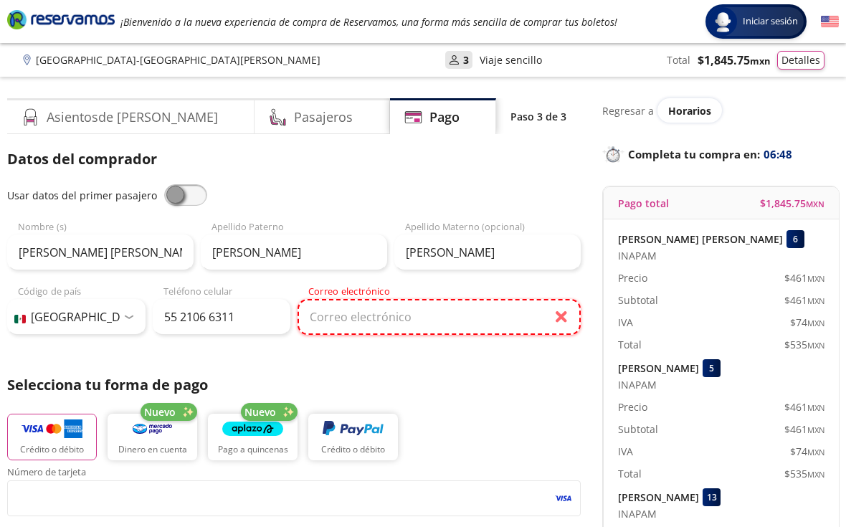
click at [354, 318] on input "Correo electrónico" at bounding box center [438, 317] width 283 height 36
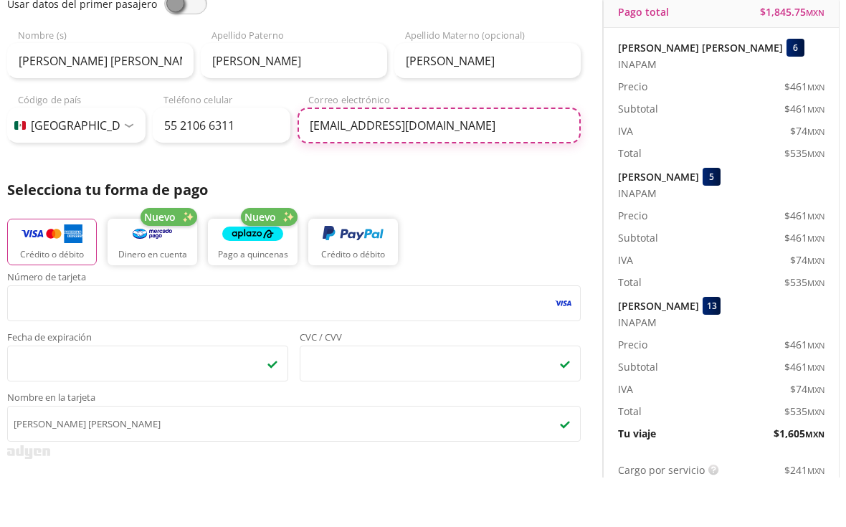
scroll to position [151, 0]
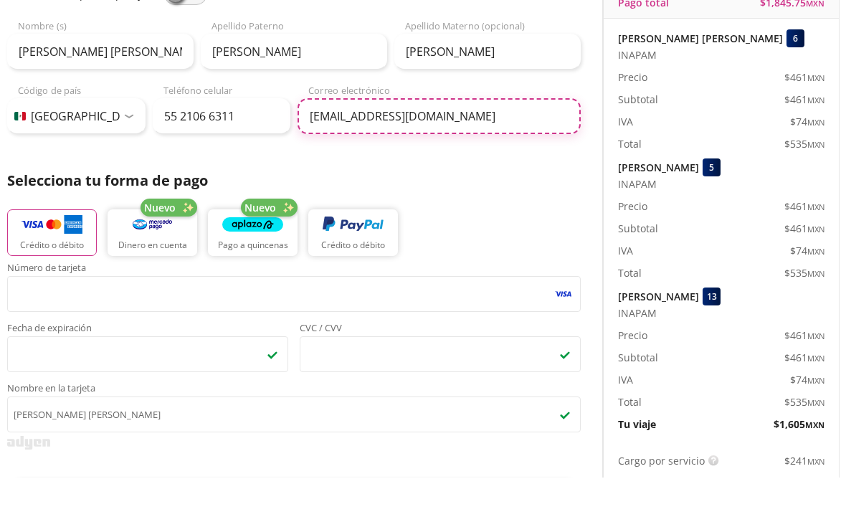
type input "lizavillarauz@hotmail.com"
click at [52, 263] on img "button" at bounding box center [51, 273] width 61 height 21
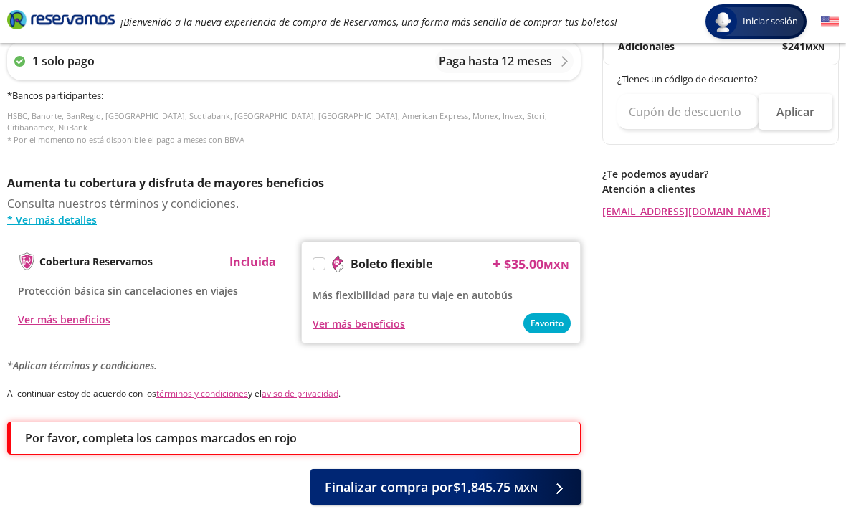
scroll to position [669, 0]
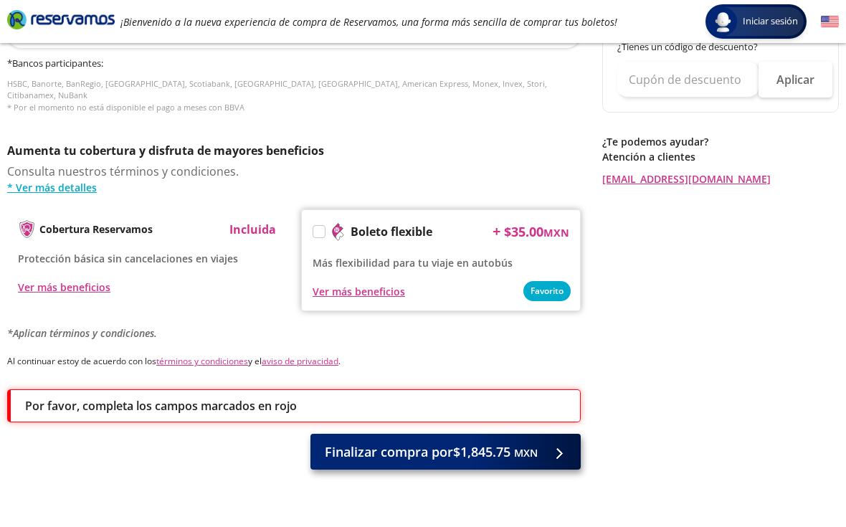
click at [457, 446] on span "Finalizar compra por $1,845.75 MXN" at bounding box center [431, 451] width 213 height 19
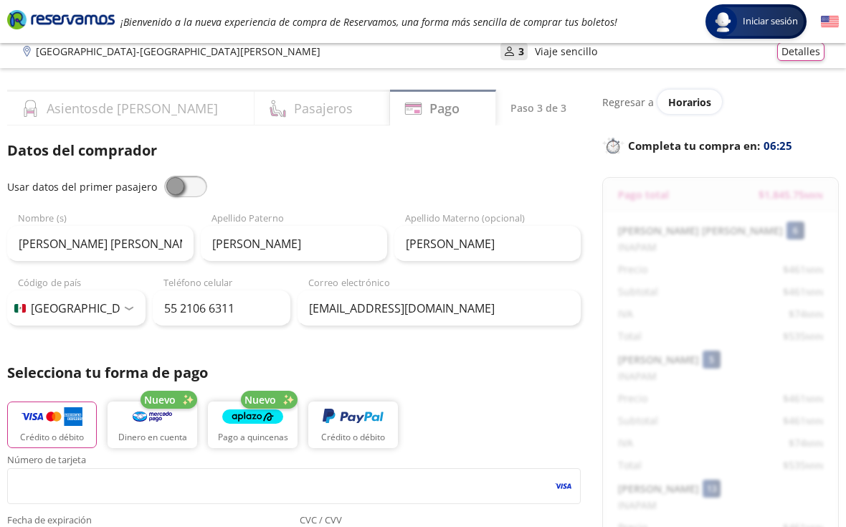
scroll to position [0, 0]
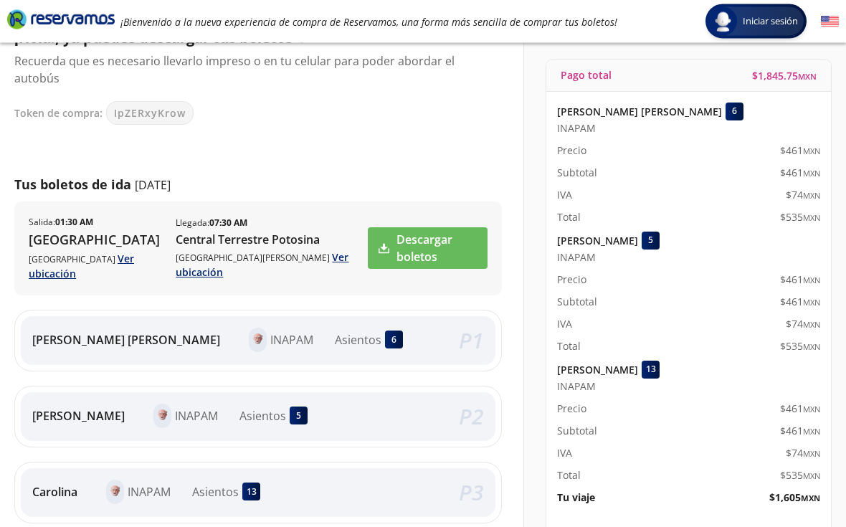
scroll to position [120, 0]
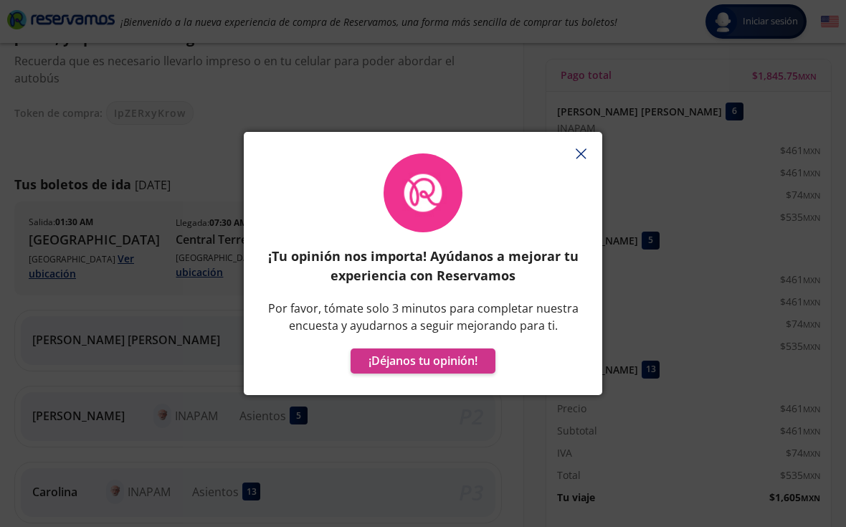
click at [570, 164] on button "button" at bounding box center [580, 153] width 21 height 21
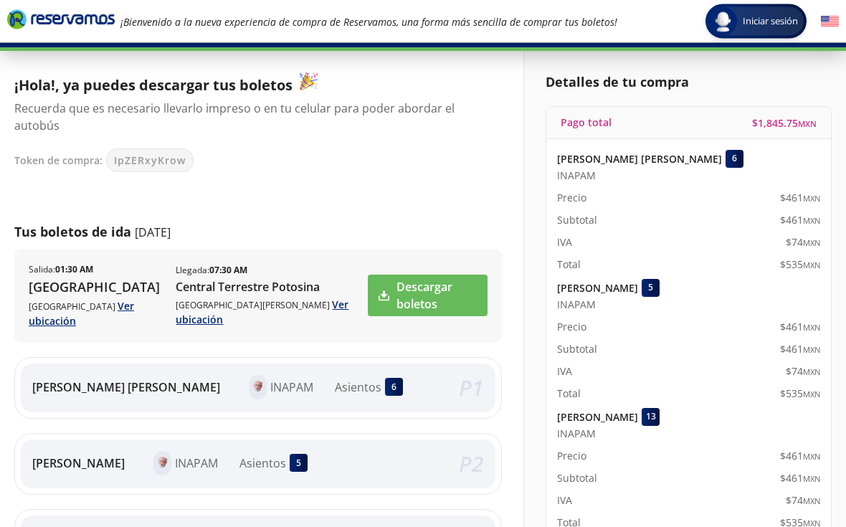
scroll to position [0, 0]
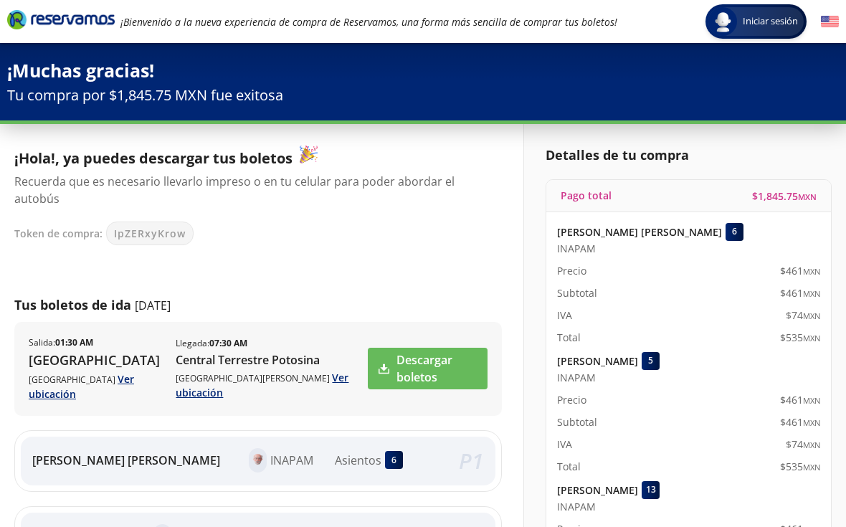
scroll to position [27, 0]
click at [768, 18] on span "Iniciar sesión" at bounding box center [770, 21] width 67 height 14
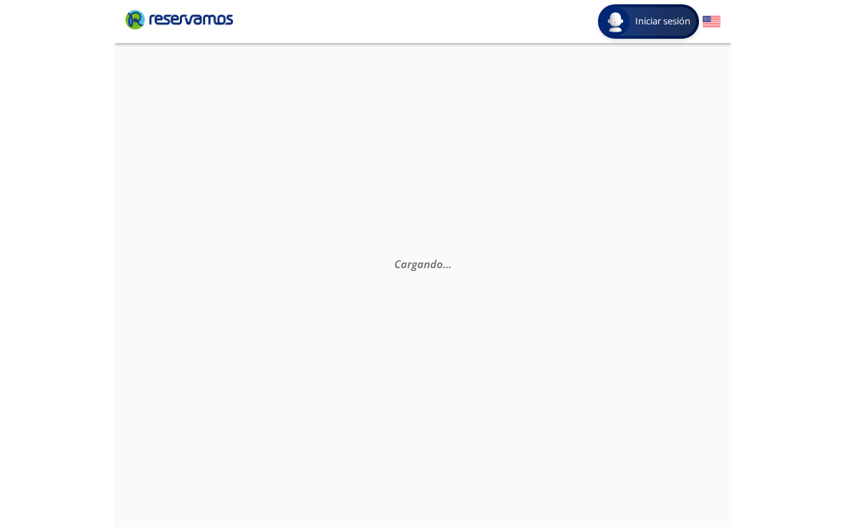
scroll to position [126, 0]
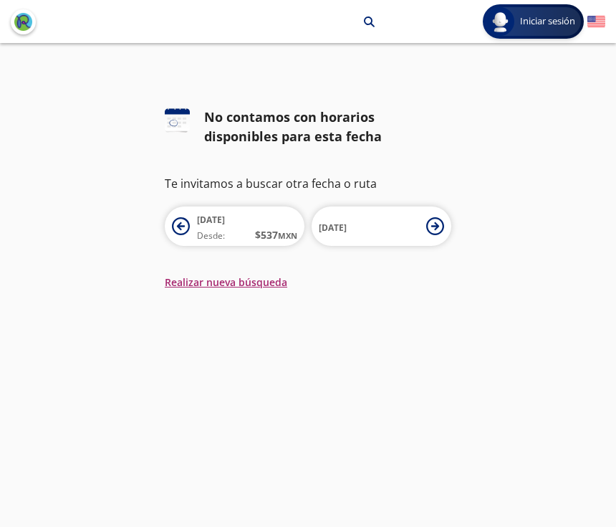
click at [228, 287] on button "Realizar nueva búsqueda" at bounding box center [226, 281] width 123 height 15
click at [254, 284] on button "Realizar nueva búsqueda" at bounding box center [226, 281] width 123 height 15
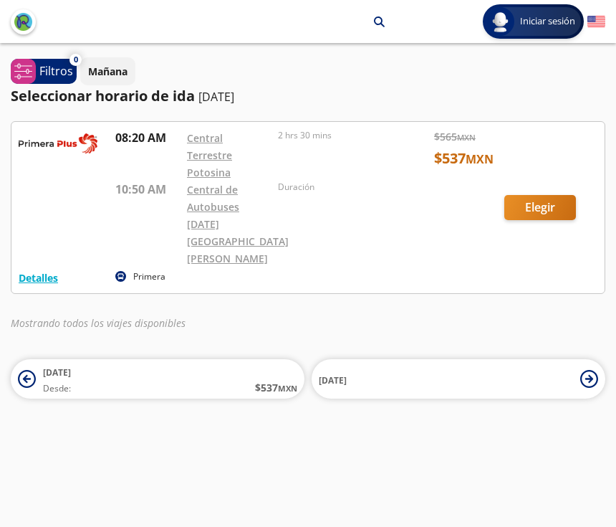
click at [542, 201] on div at bounding box center [307, 207] width 593 height 171
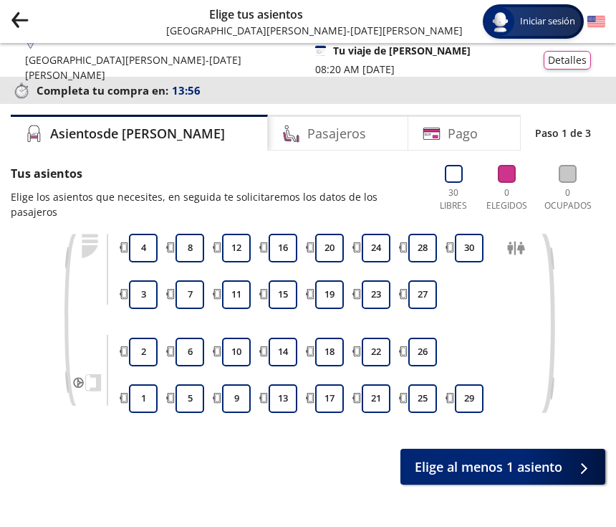
click at [24, 20] on icon "back" at bounding box center [20, 19] width 15 height 1
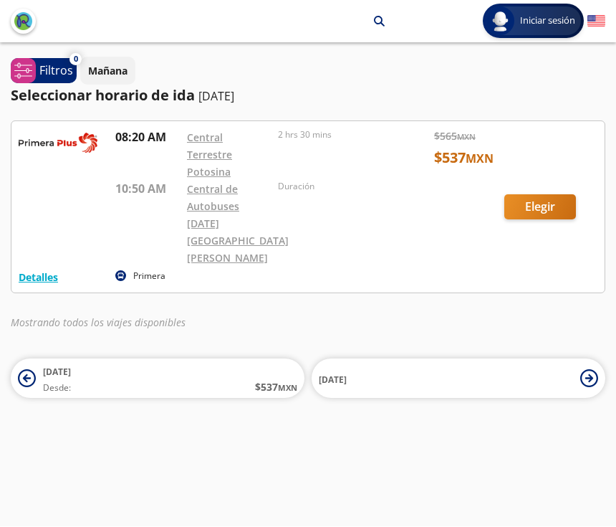
scroll to position [21, 0]
click at [41, 270] on button "Detalles" at bounding box center [38, 277] width 39 height 15
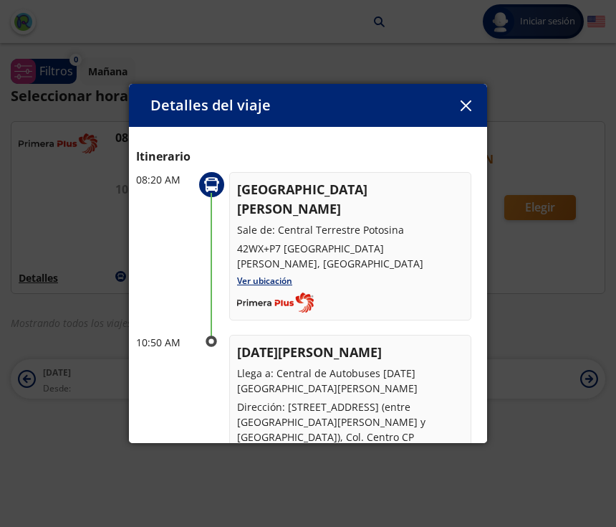
scroll to position [39, 0]
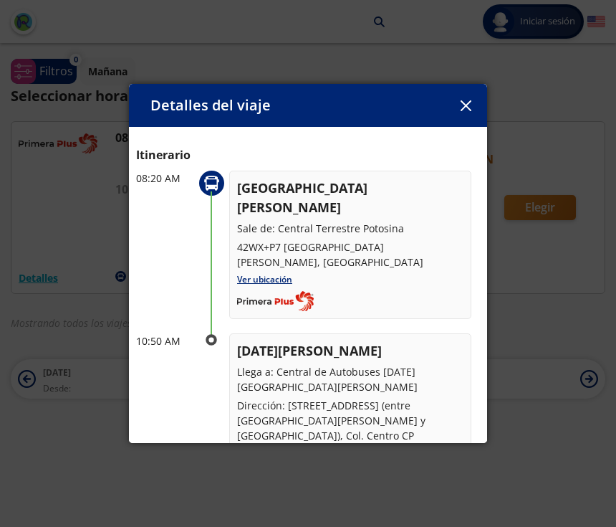
click at [471, 100] on icon "button" at bounding box center [466, 105] width 11 height 11
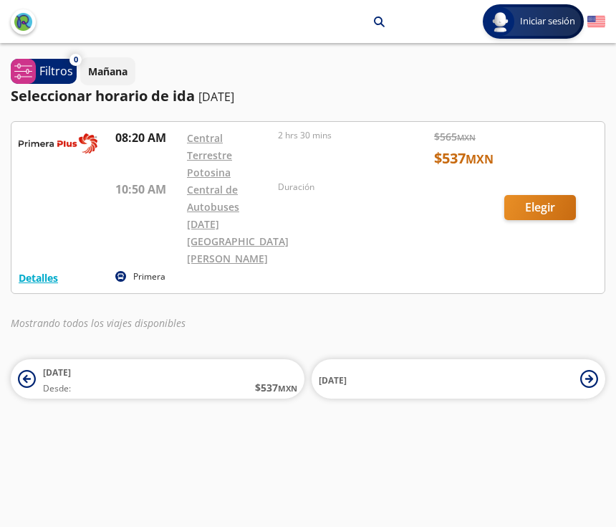
click at [201, 88] on p "[DATE]" at bounding box center [216, 96] width 36 height 17
click at [48, 62] on p "Filtros" at bounding box center [56, 70] width 34 height 17
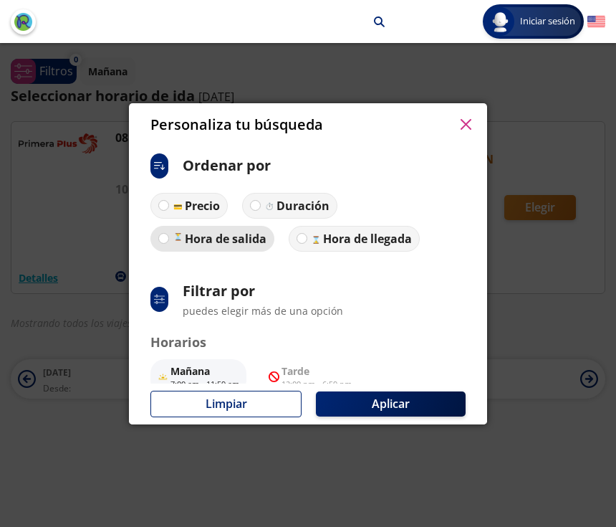
click at [226, 230] on p "Hora de salida" at bounding box center [226, 238] width 82 height 17
click at [168, 234] on input "Hora de salida" at bounding box center [163, 238] width 9 height 9
radio input "true"
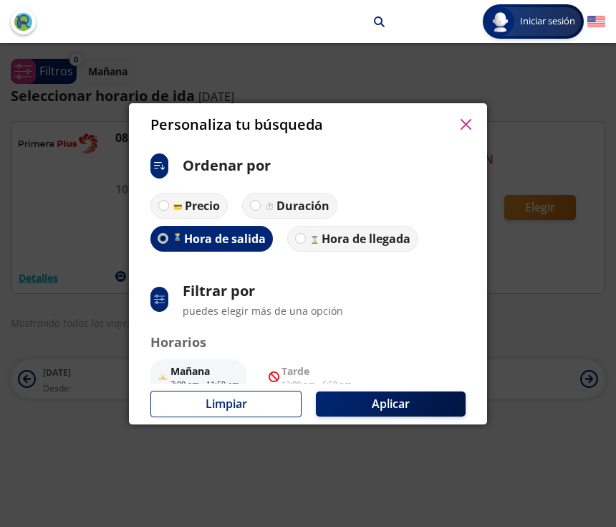
click at [216, 235] on p "Hora de salida" at bounding box center [225, 237] width 82 height 17
click at [167, 235] on input "Hora de salida" at bounding box center [162, 238] width 9 height 9
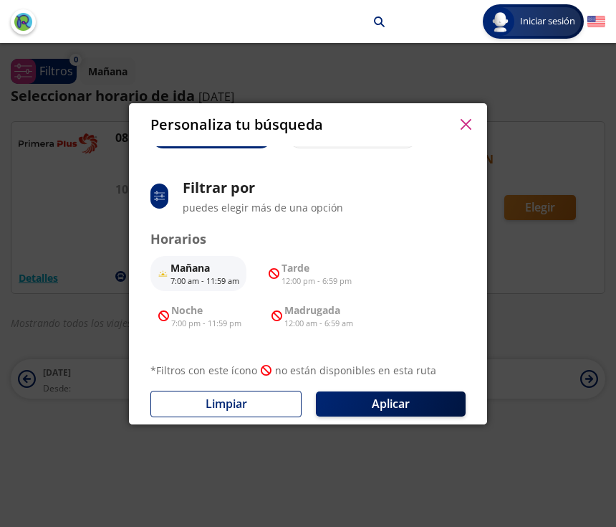
scroll to position [102, 0]
click at [465, 126] on button "button" at bounding box center [465, 124] width 21 height 21
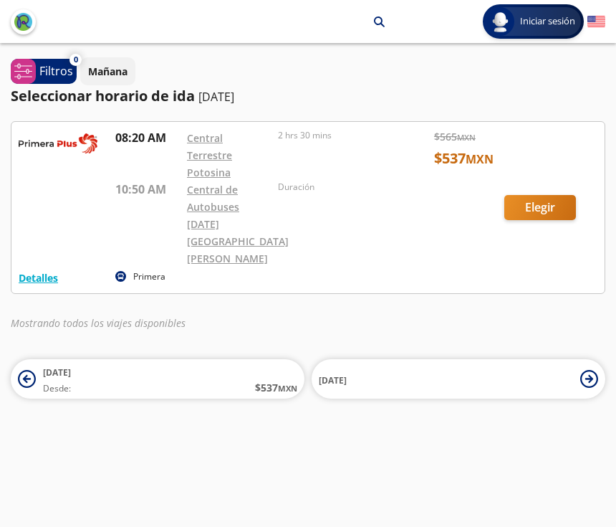
scroll to position [0, 0]
click at [45, 72] on p "Filtros" at bounding box center [56, 70] width 34 height 17
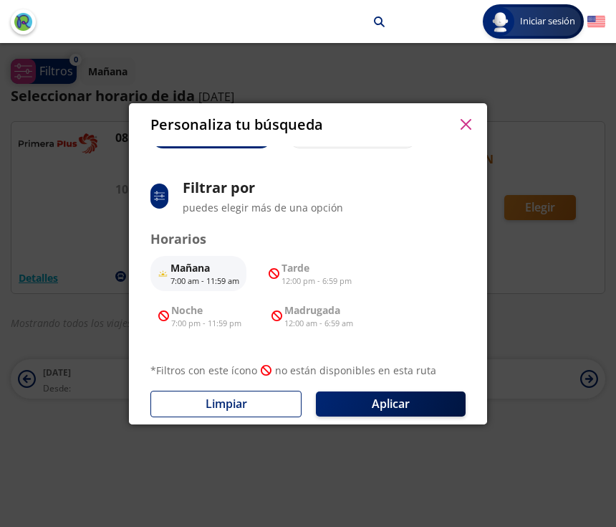
scroll to position [102, 0]
click at [464, 124] on button "button" at bounding box center [465, 124] width 21 height 21
